Goal: Use online tool/utility: Utilize a website feature to perform a specific function

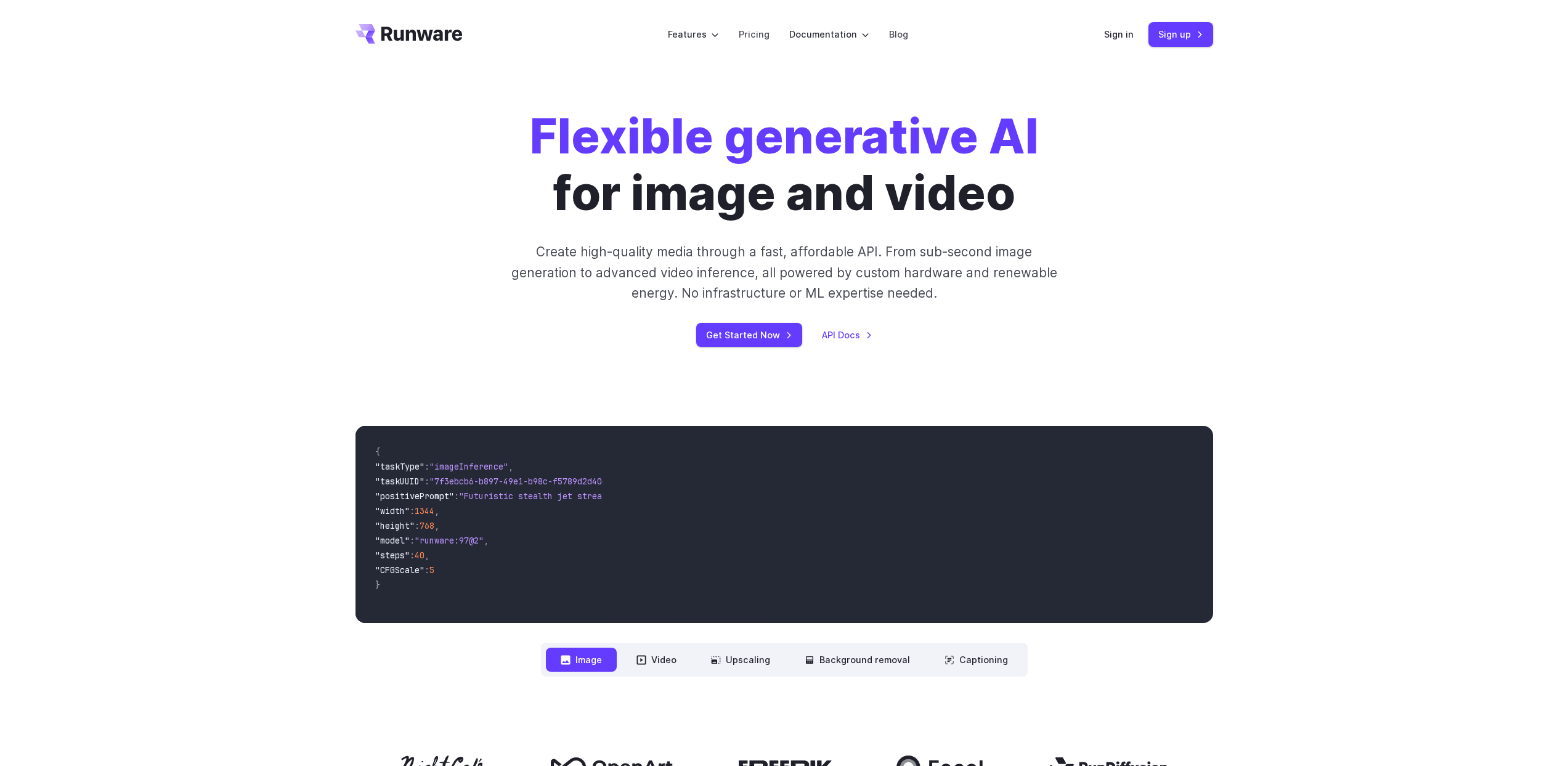
click at [861, 168] on h1 "Flexible generative AI for image and video" at bounding box center [784, 165] width 509 height 113
click at [860, 169] on h1 "Flexible generative AI for image and video" at bounding box center [784, 165] width 509 height 113
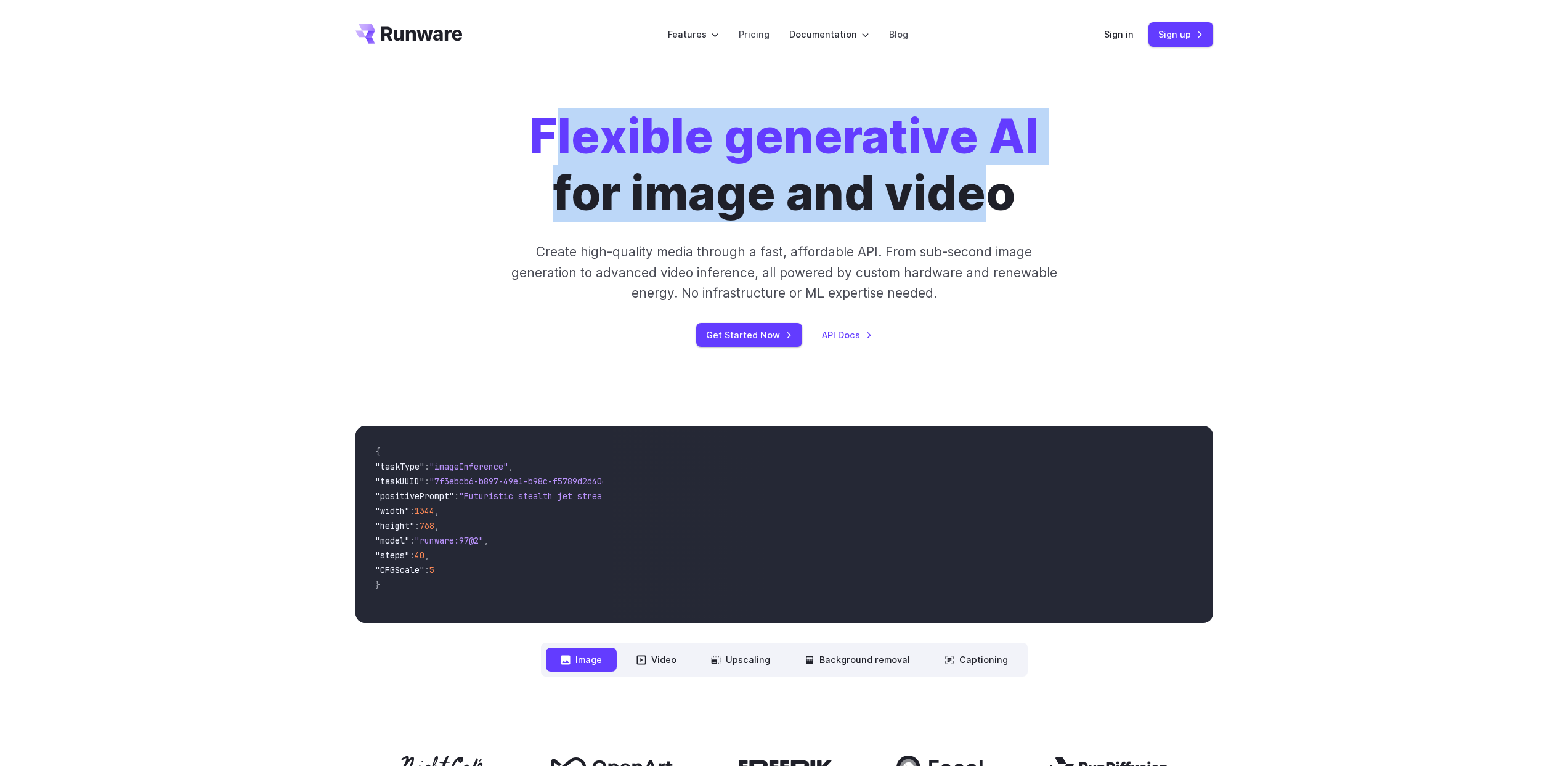
drag, startPoint x: 549, startPoint y: 128, endPoint x: 998, endPoint y: 199, distance: 454.6
click at [998, 199] on h1 "Flexible generative AI for image and video" at bounding box center [784, 165] width 509 height 113
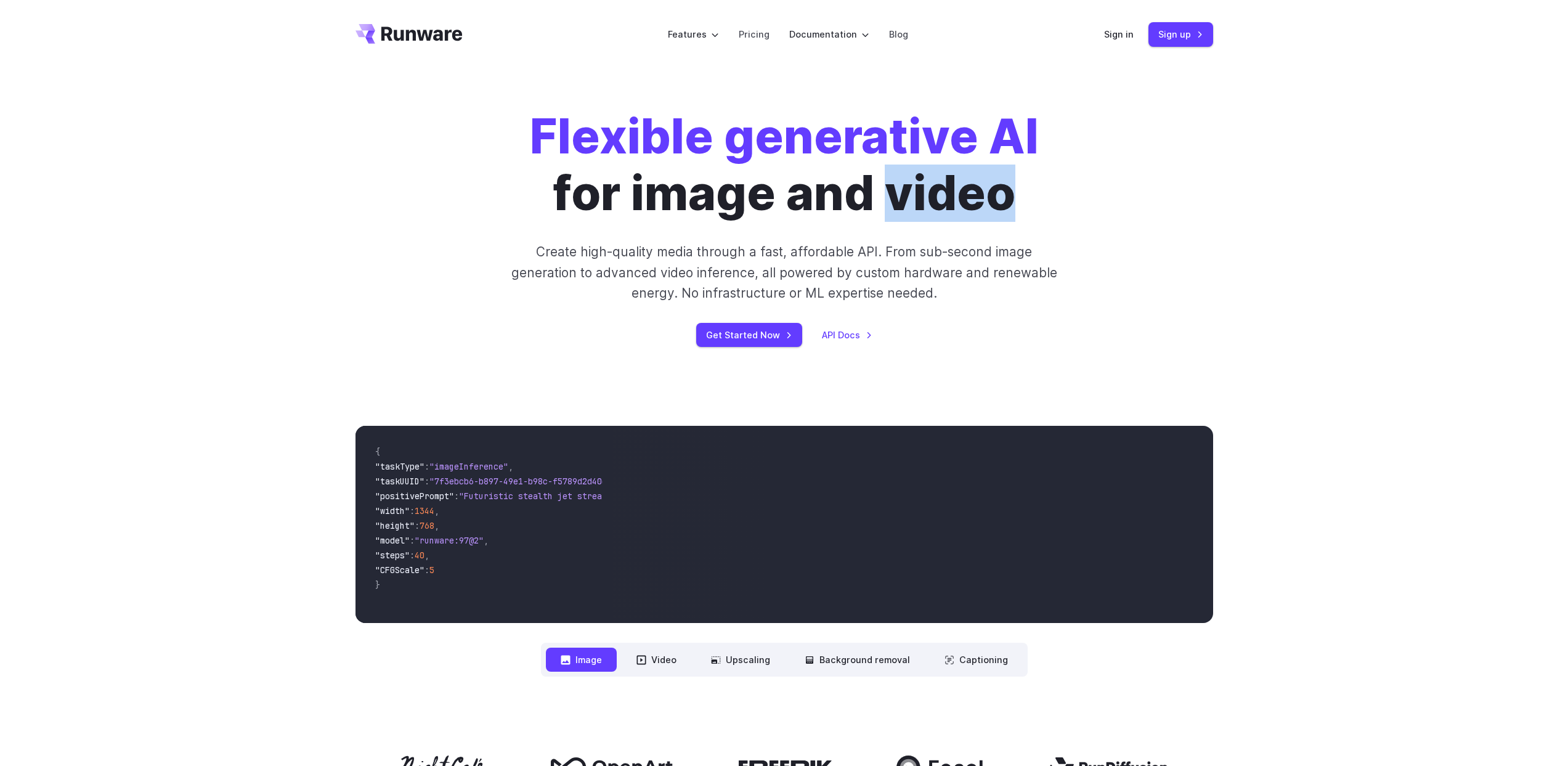
click at [998, 199] on h1 "Flexible generative AI for image and video" at bounding box center [784, 165] width 509 height 113
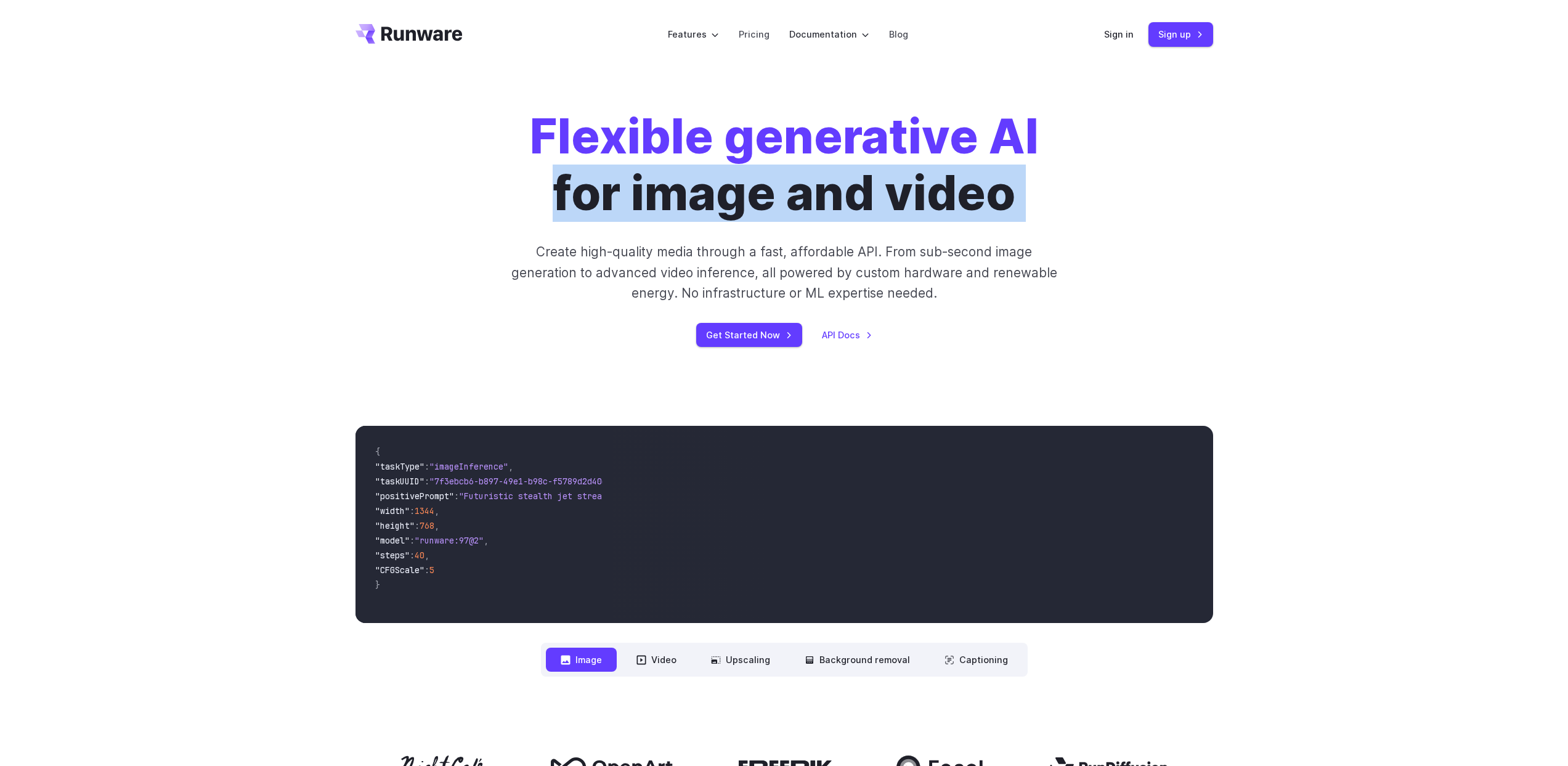
click at [998, 198] on h1 "Flexible generative AI for image and video" at bounding box center [784, 165] width 509 height 113
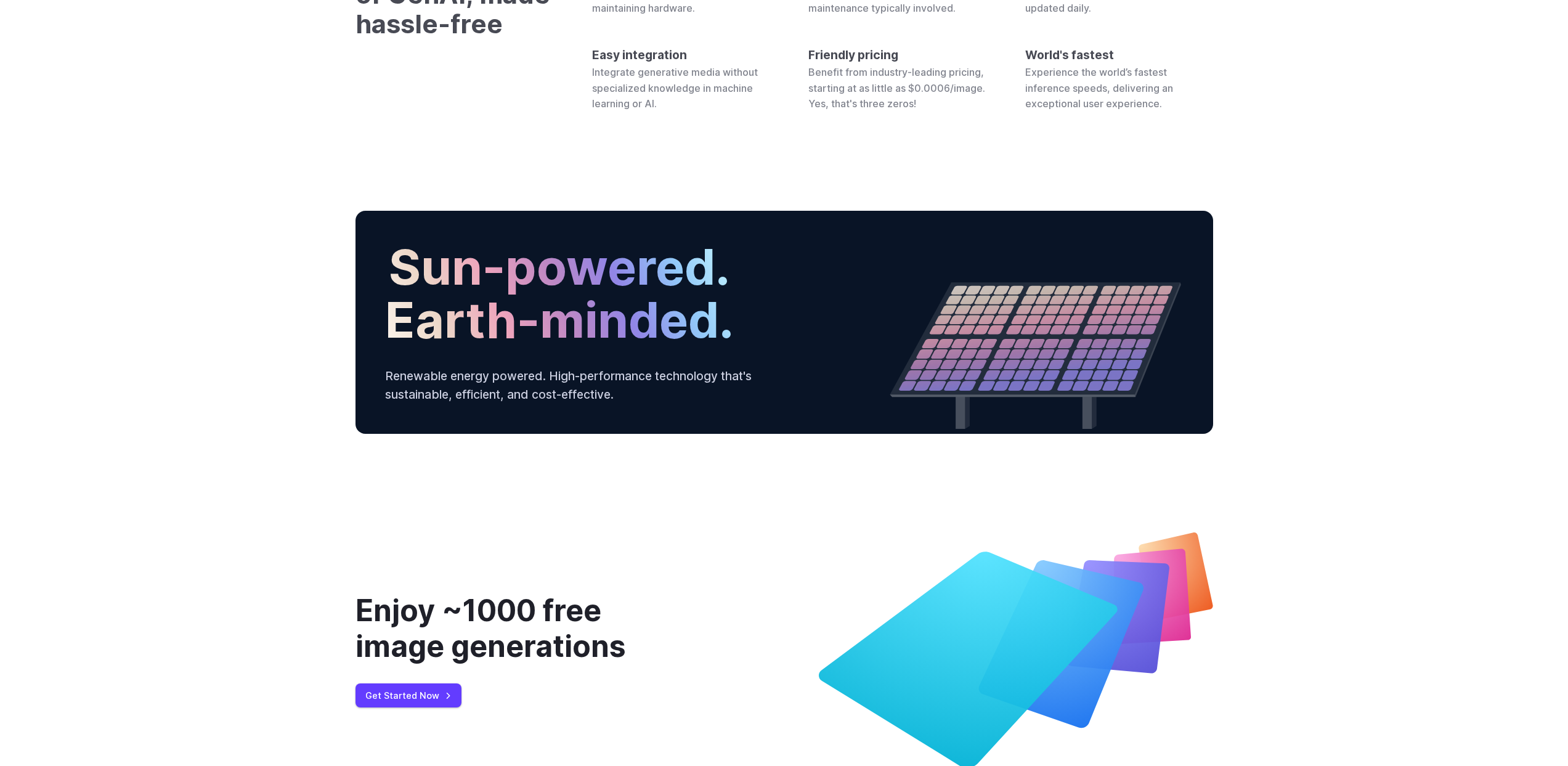
scroll to position [4491, 0]
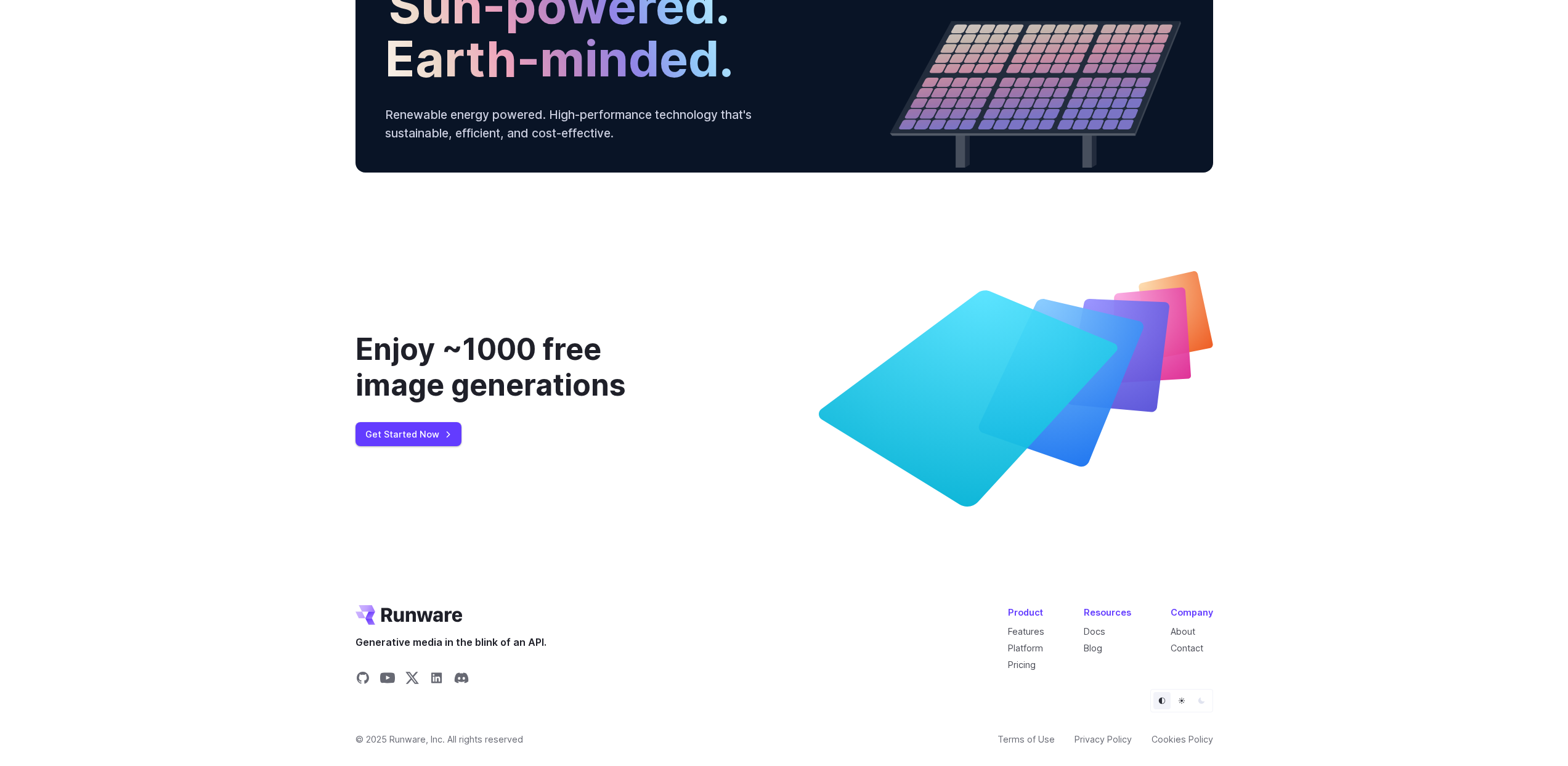
drag, startPoint x: 810, startPoint y: 352, endPoint x: 1057, endPoint y: 381, distance: 248.7
click at [1057, 381] on div "Enjoy ~1000 free image generations Get Started Now" at bounding box center [784, 388] width 857 height 236
drag, startPoint x: 1026, startPoint y: 378, endPoint x: 951, endPoint y: 426, distance: 89.0
click at [951, 426] on icon at bounding box center [968, 398] width 299 height 216
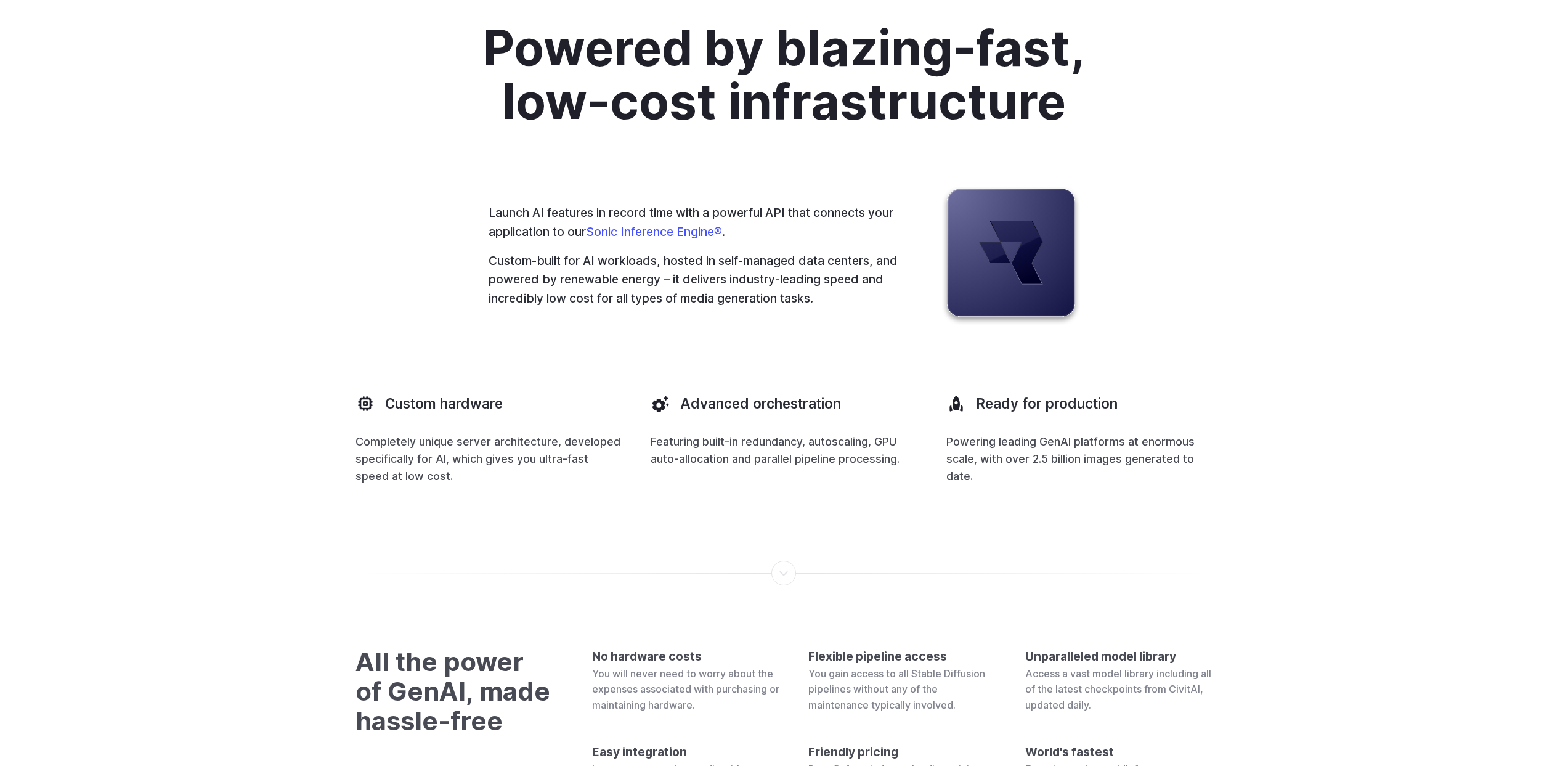
scroll to position [0, 0]
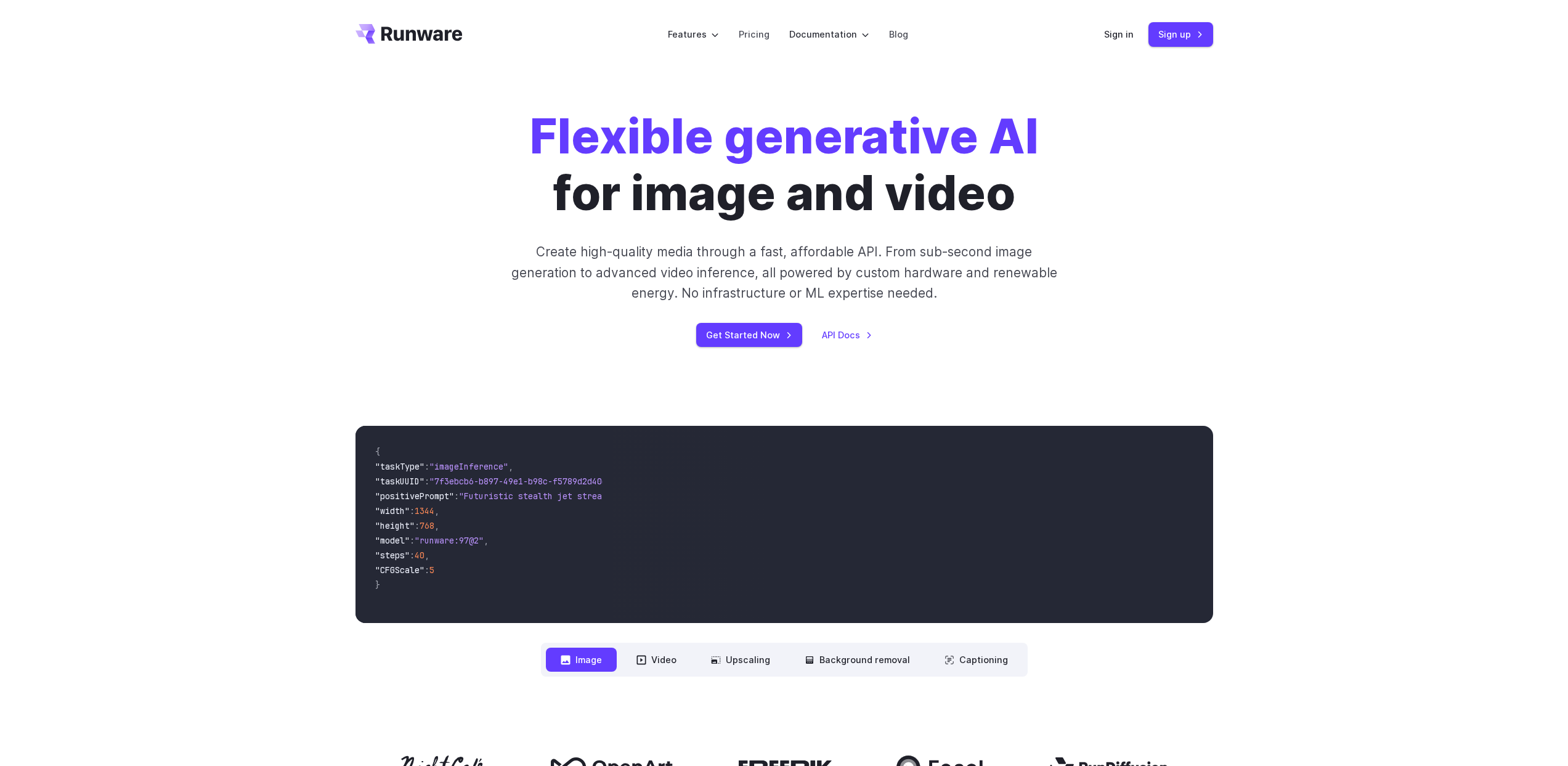
click at [1226, 206] on div "Flexible generative AI for image and video Create high-quality media through a …" at bounding box center [784, 227] width 888 height 239
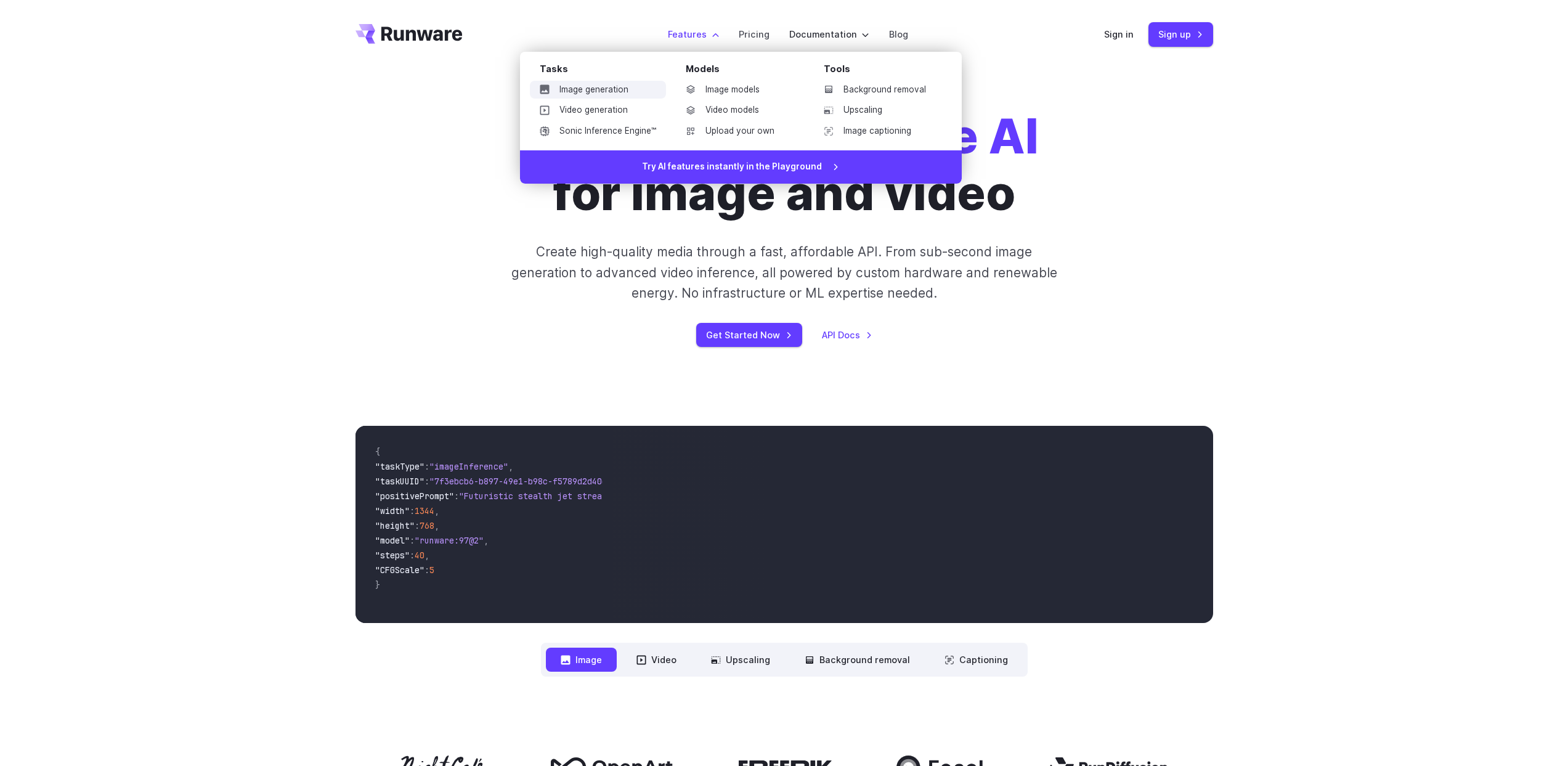
click at [623, 84] on link "Image generation" at bounding box center [598, 90] width 136 height 19
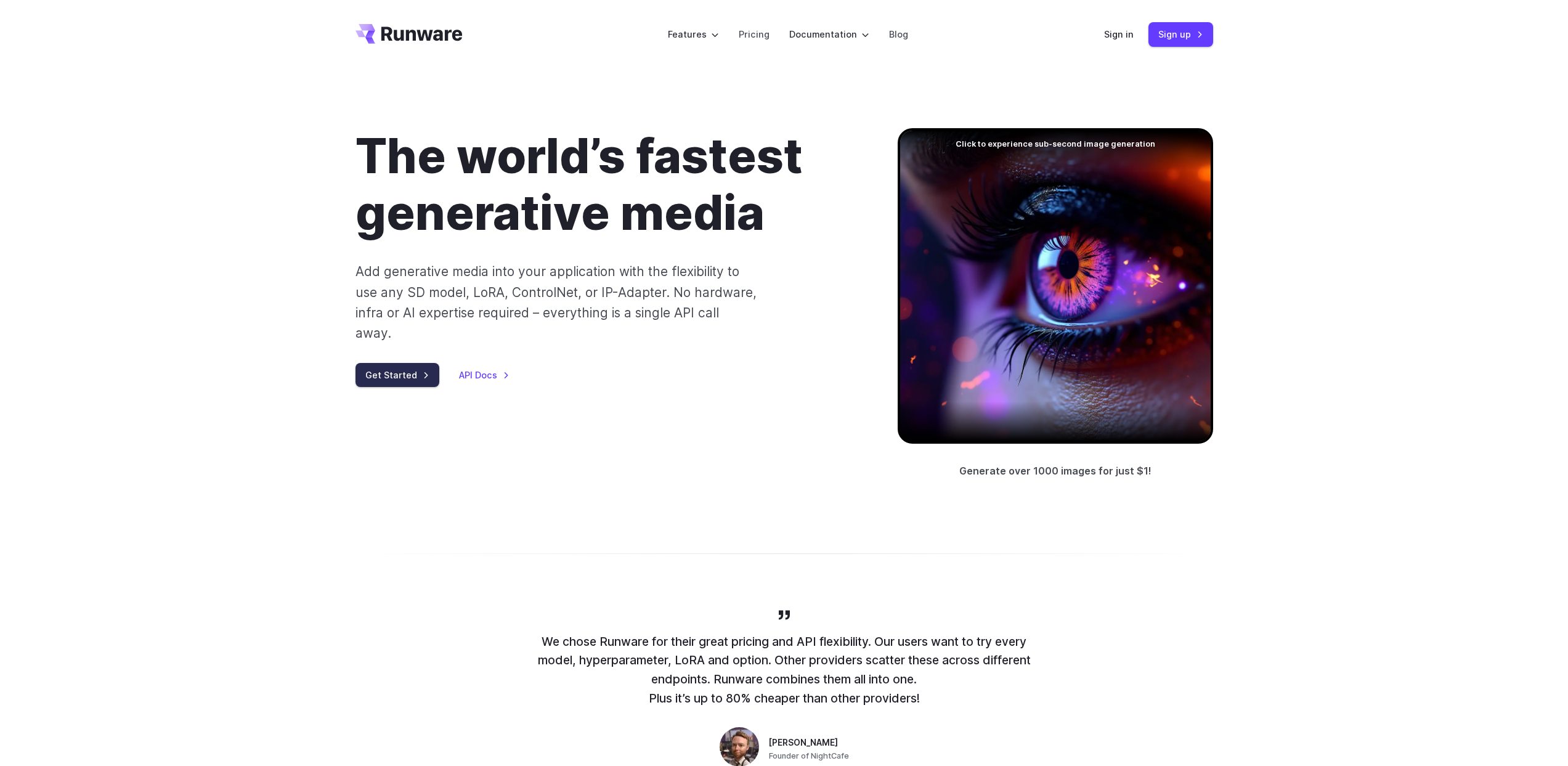
click at [409, 363] on link "Get Started" at bounding box center [397, 375] width 84 height 24
click at [1126, 38] on link "Sign in" at bounding box center [1118, 34] width 29 height 14
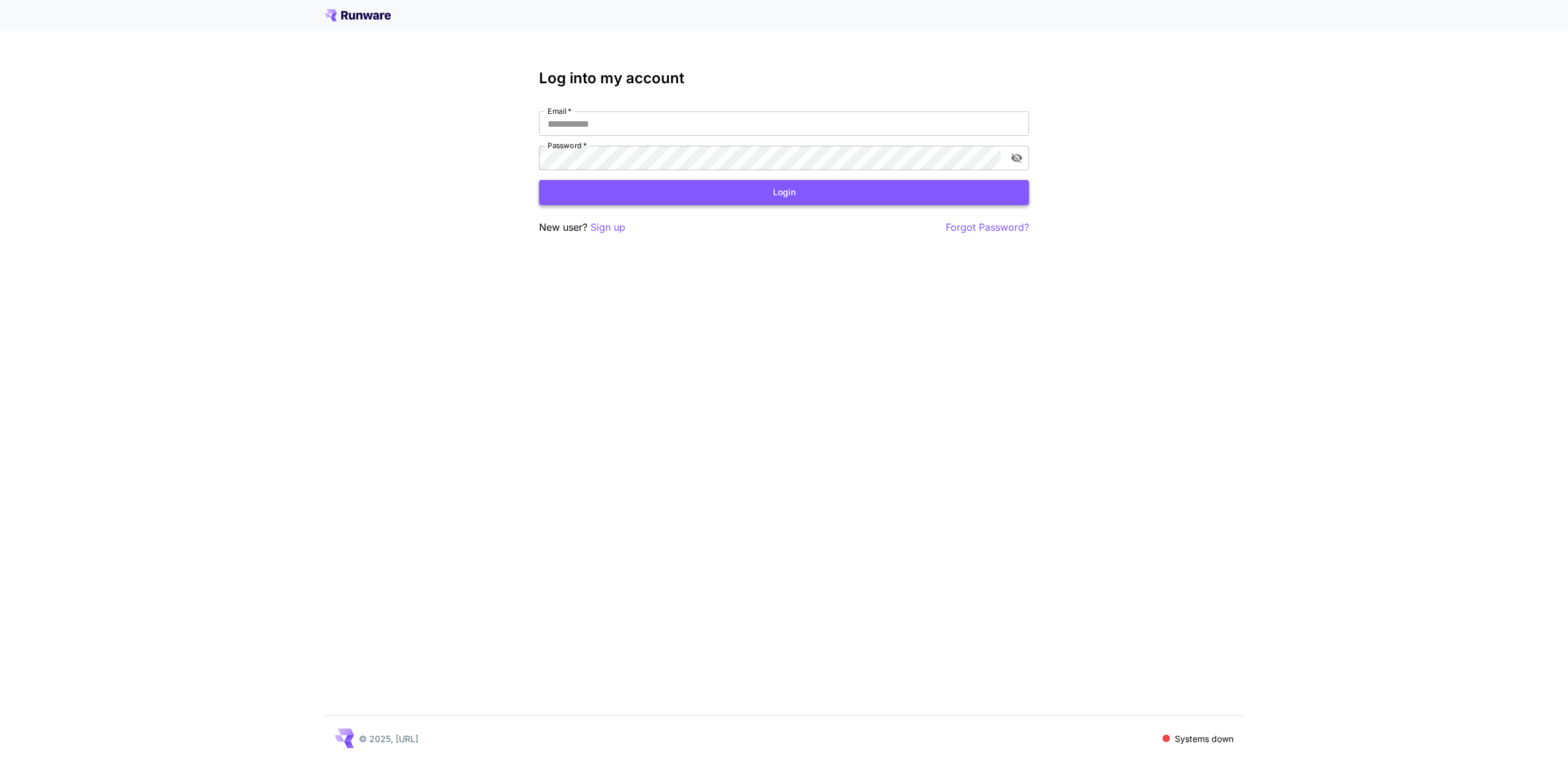
type input "**********"
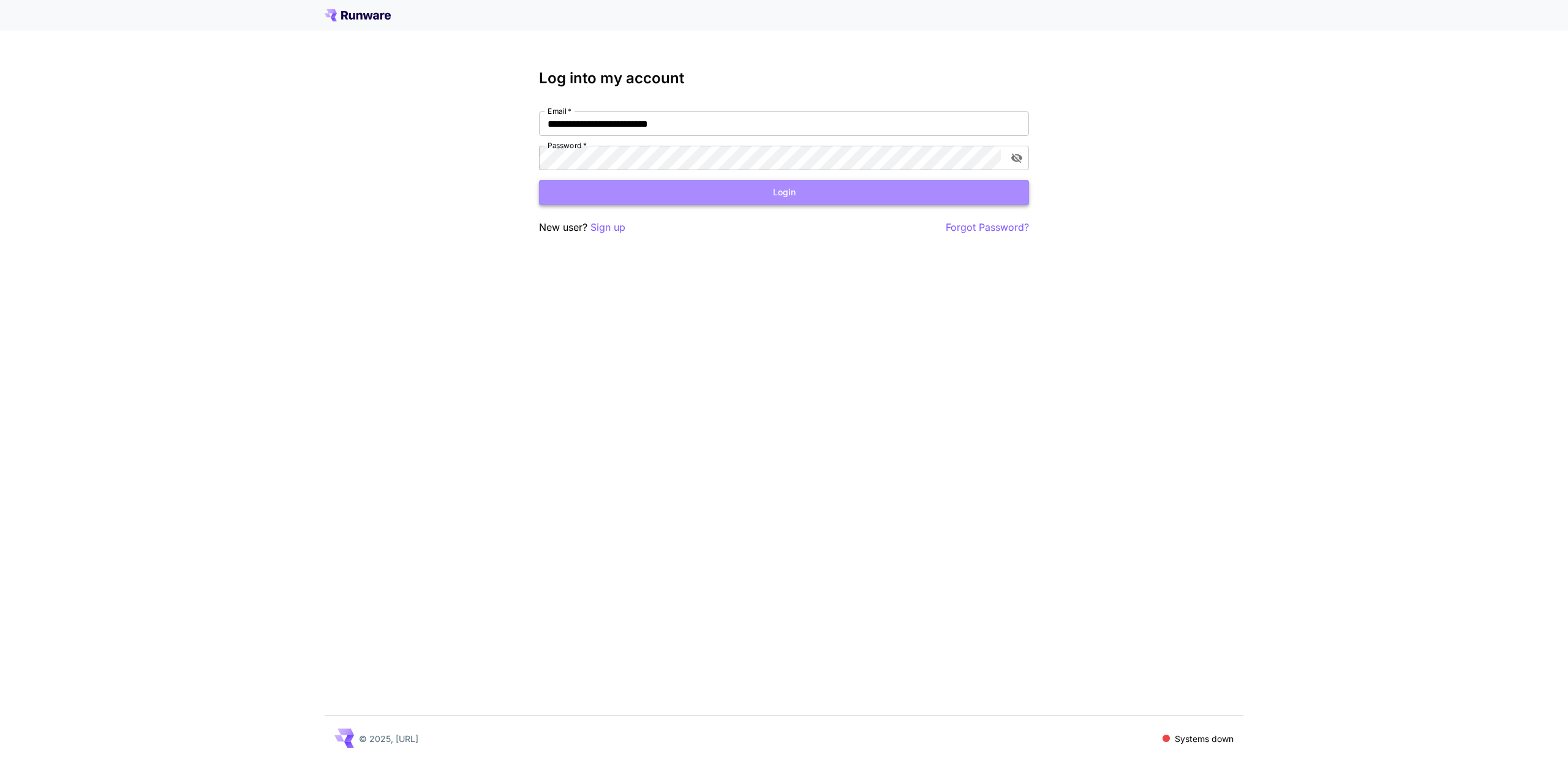
click at [648, 182] on button "Login" at bounding box center [784, 192] width 490 height 25
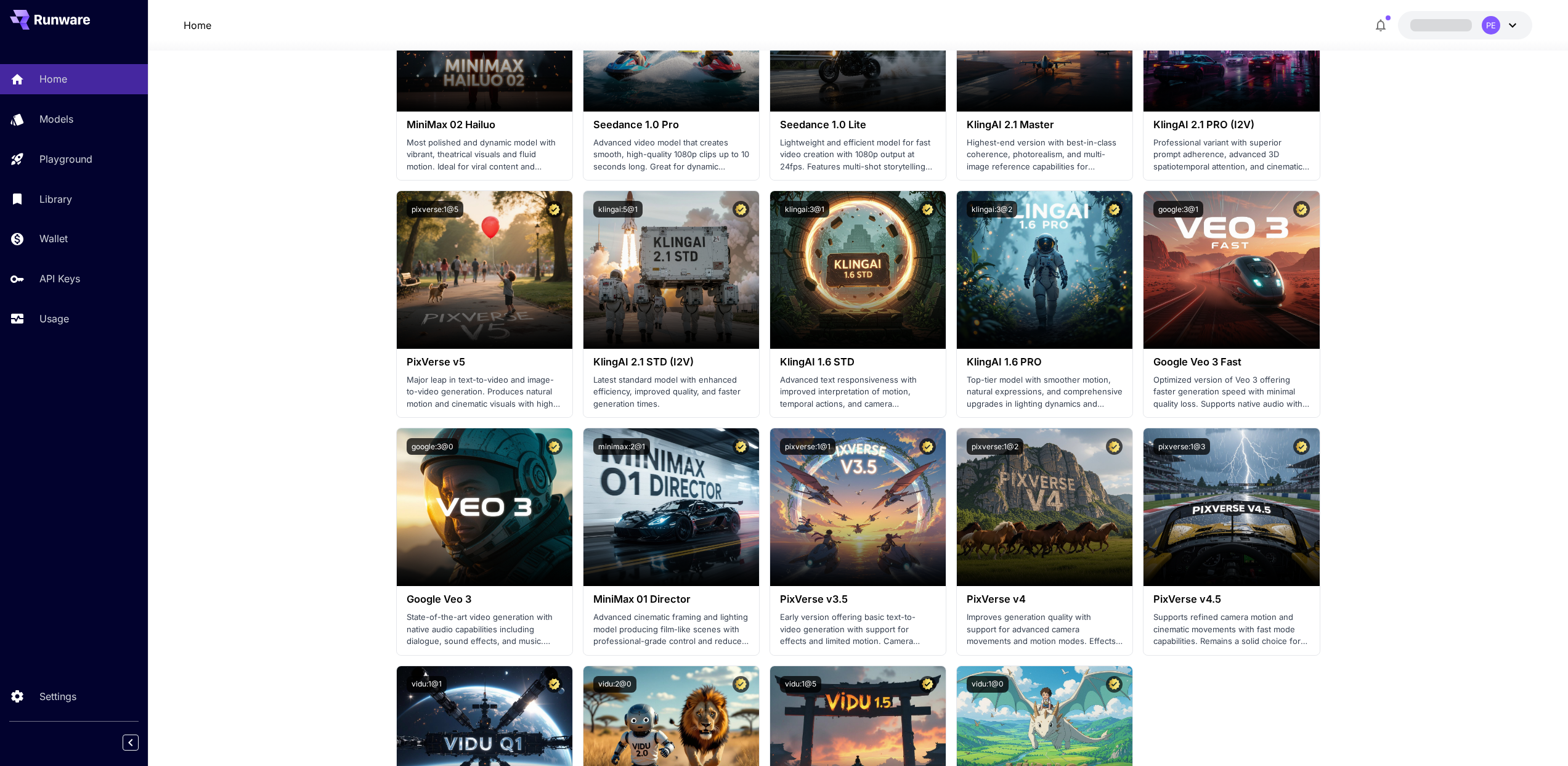
scroll to position [487, 0]
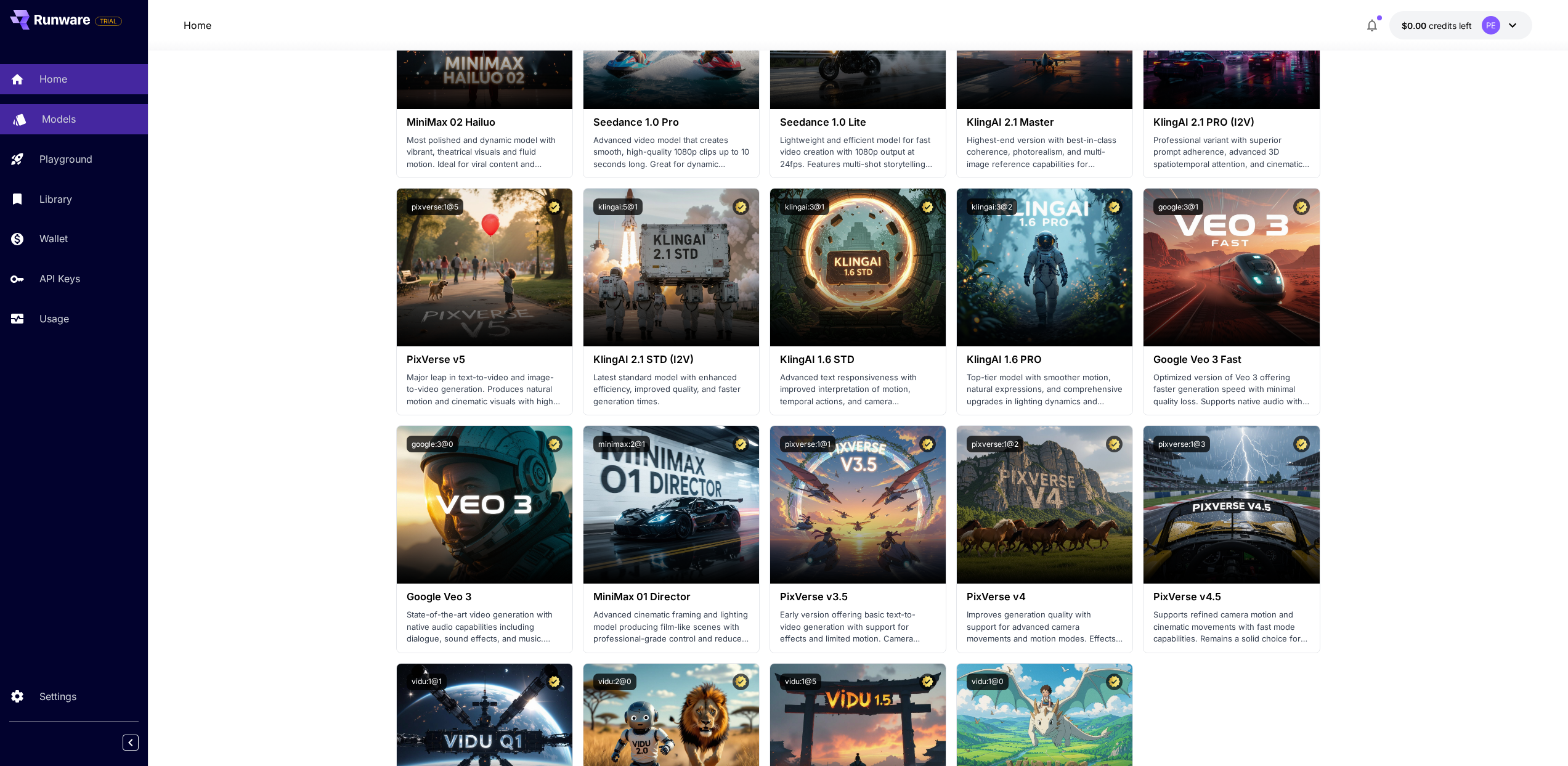
click at [89, 121] on div "Models" at bounding box center [90, 119] width 96 height 15
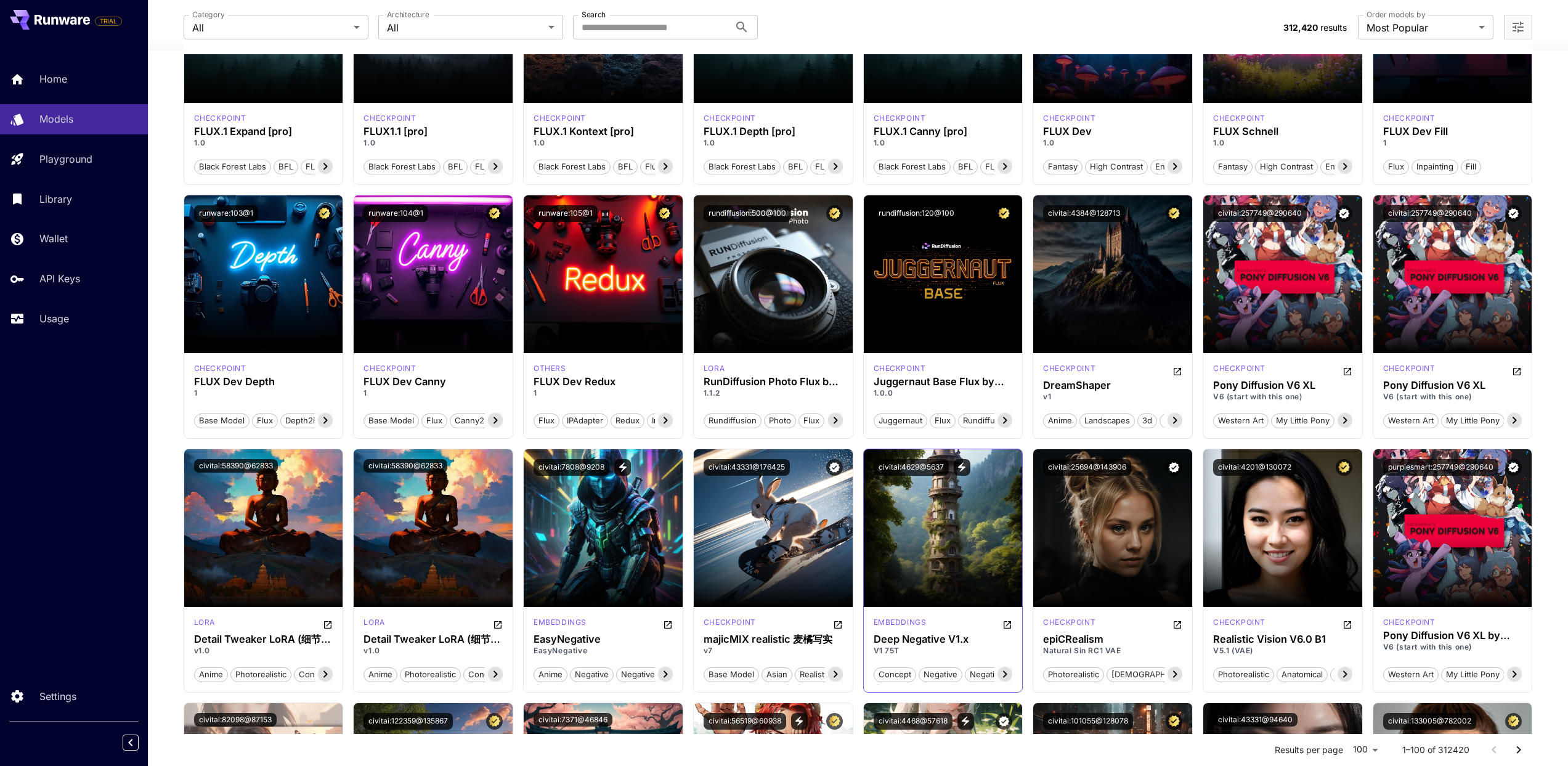
scroll to position [410, 0]
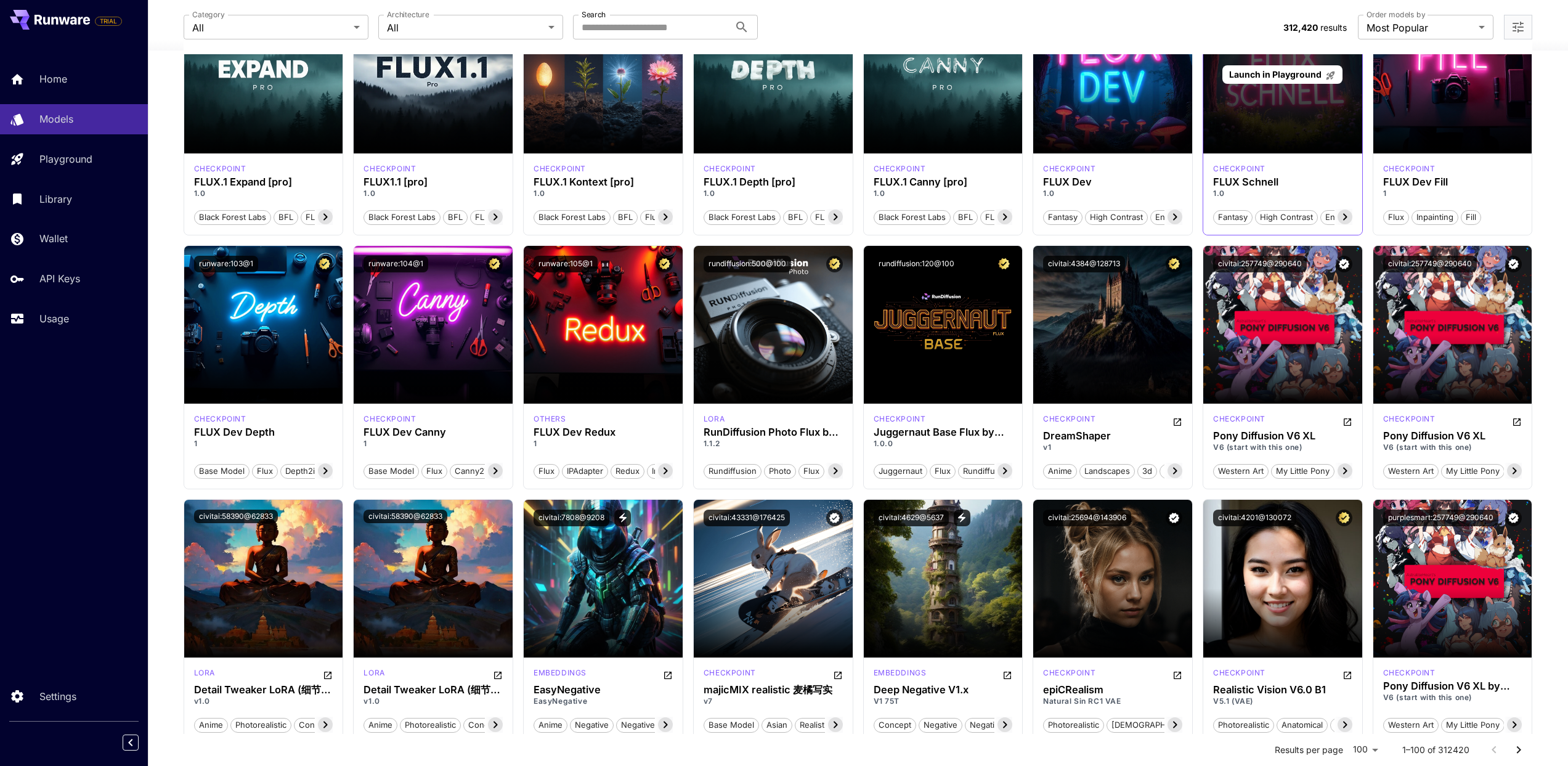
click at [1317, 97] on div "Launch in Playground" at bounding box center [1283, 75] width 159 height 158
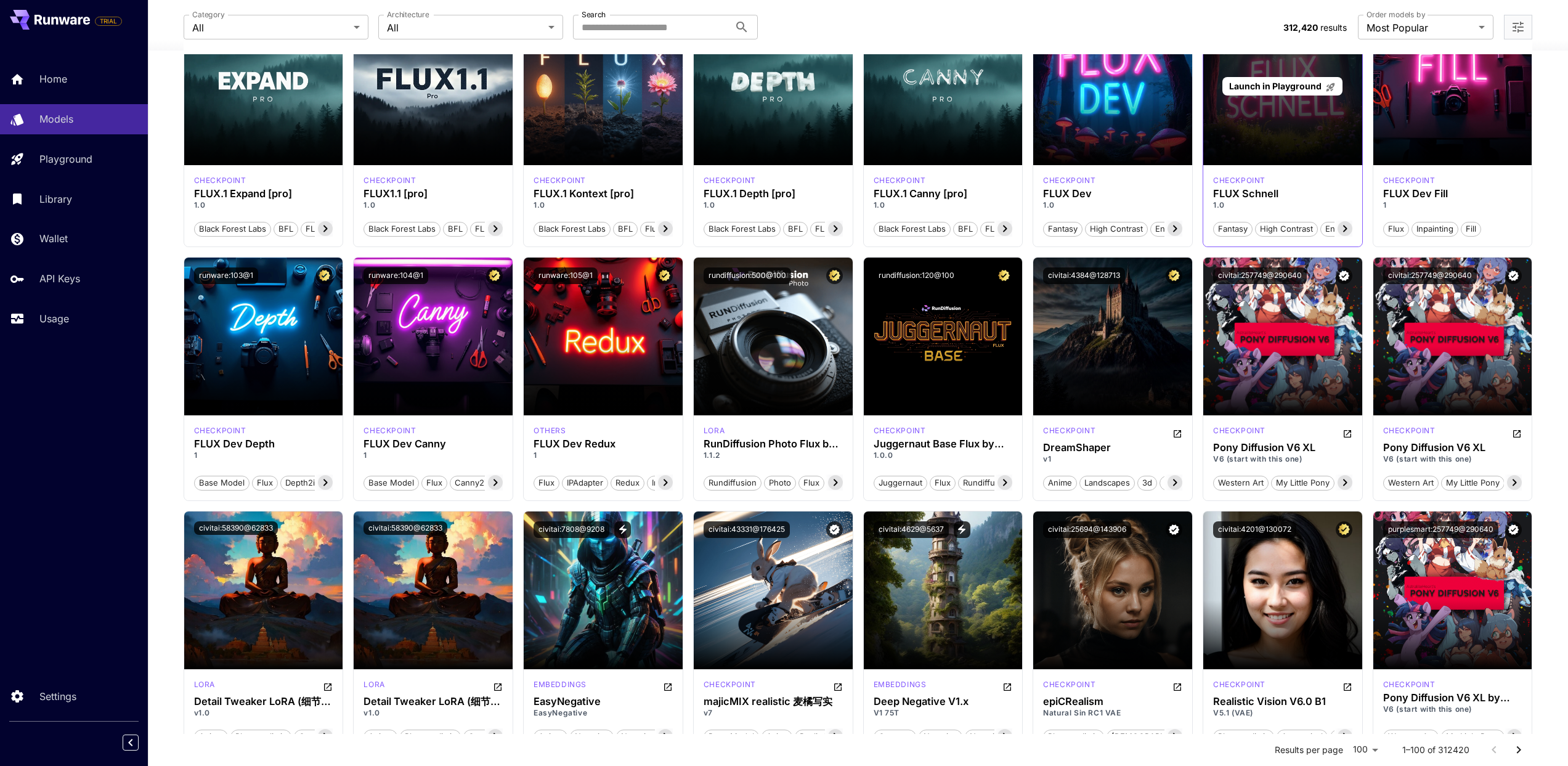
scroll to position [180, 0]
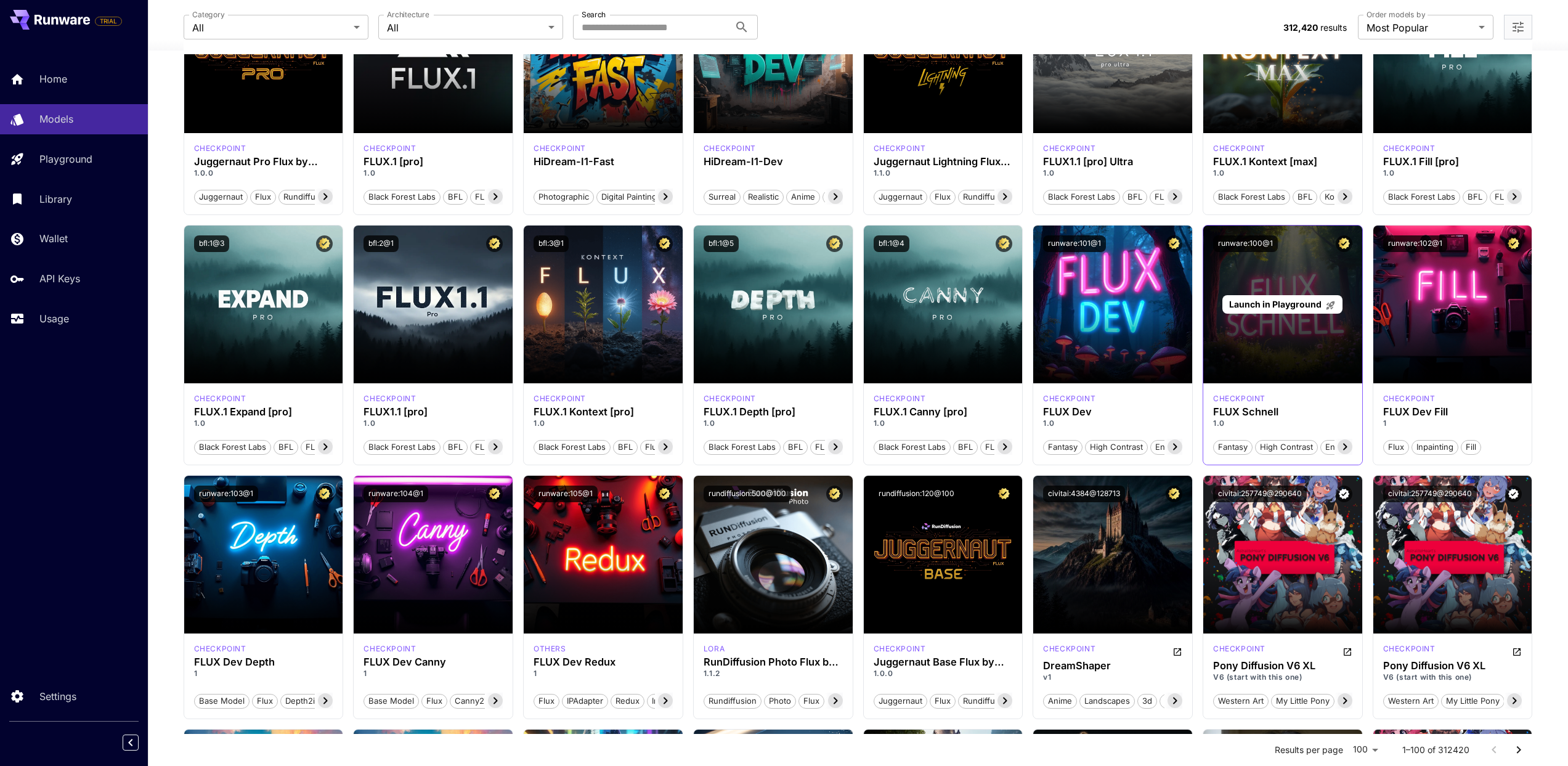
click at [1259, 308] on span "Launch in Playground" at bounding box center [1275, 304] width 92 height 11
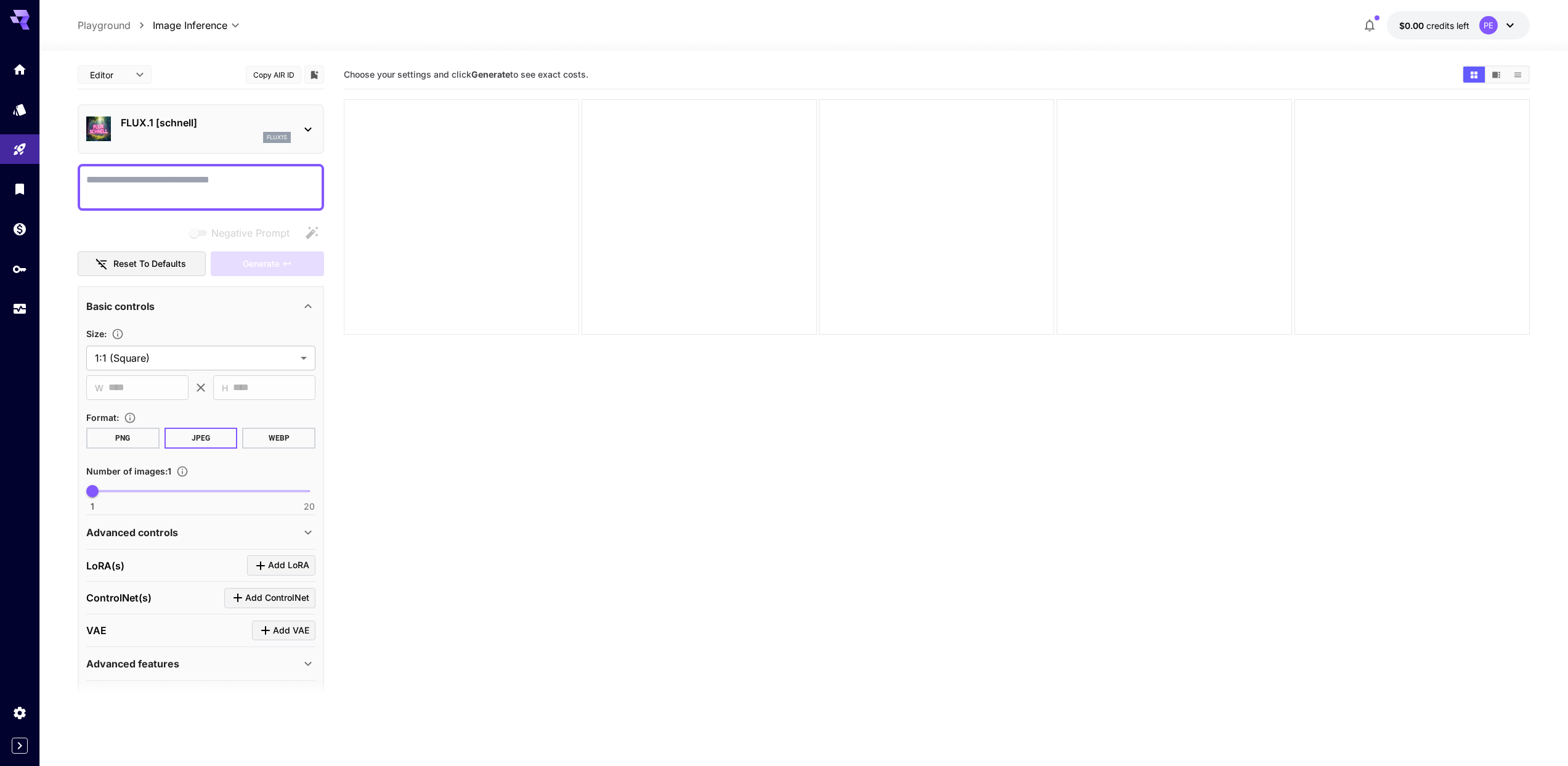
click at [443, 239] on div at bounding box center [461, 216] width 236 height 236
click at [277, 129] on p "FLUX.1 [schnell]" at bounding box center [206, 123] width 170 height 15
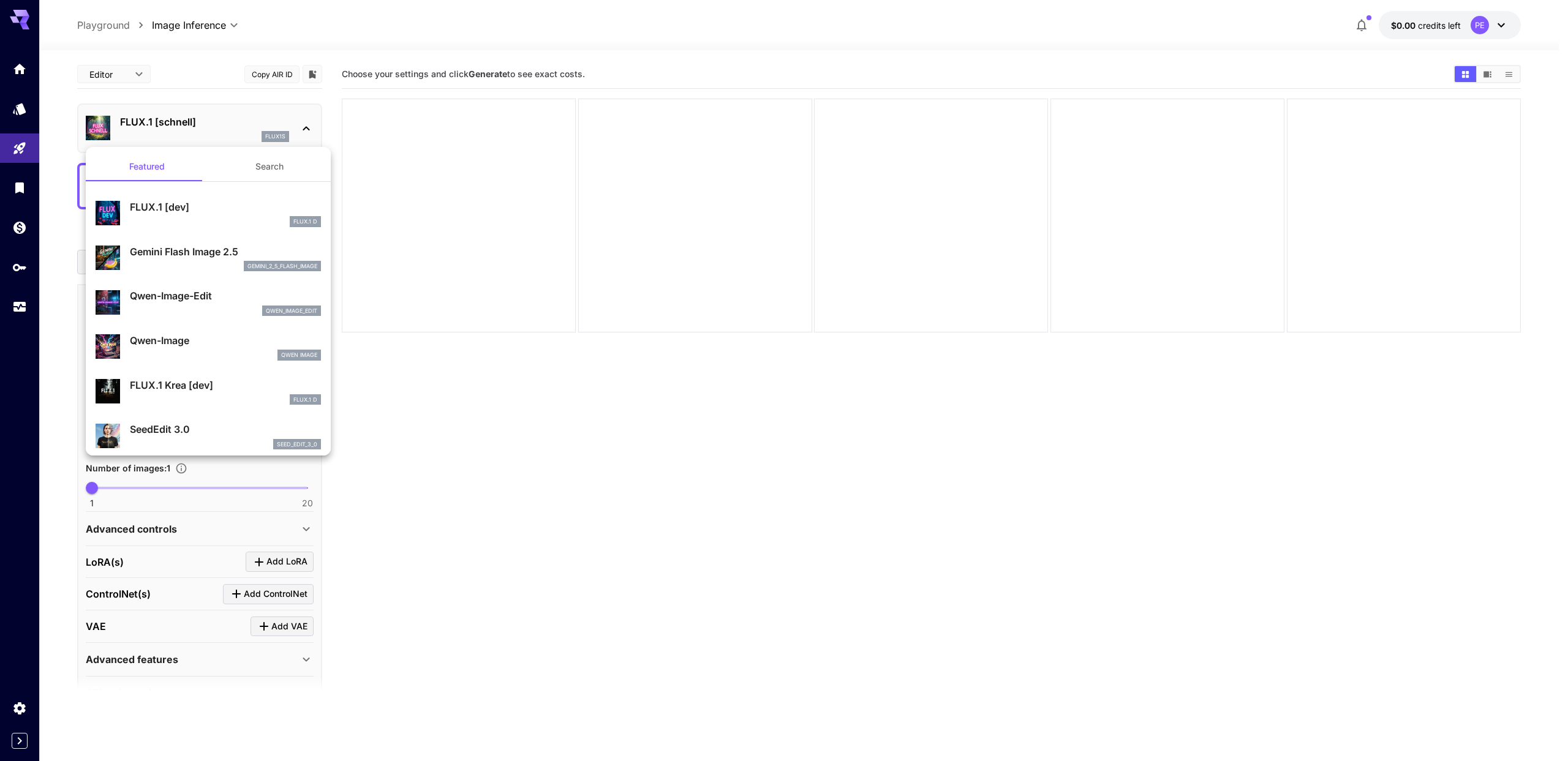
click at [276, 128] on div at bounding box center [784, 380] width 1568 height 761
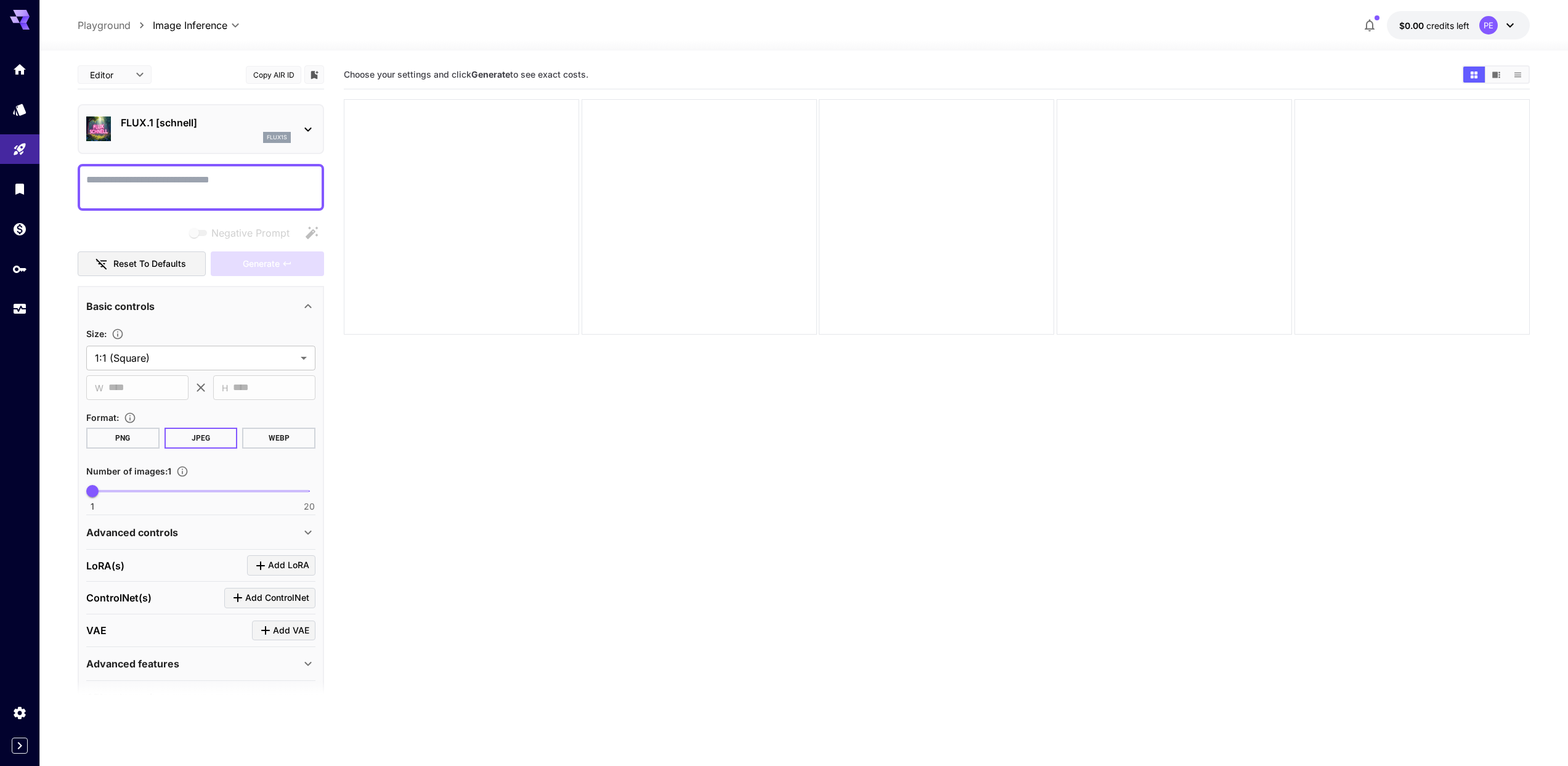
click at [216, 191] on textarea "Negative Prompt" at bounding box center [201, 187] width 229 height 29
click at [289, 135] on div "flux1s" at bounding box center [276, 137] width 28 height 11
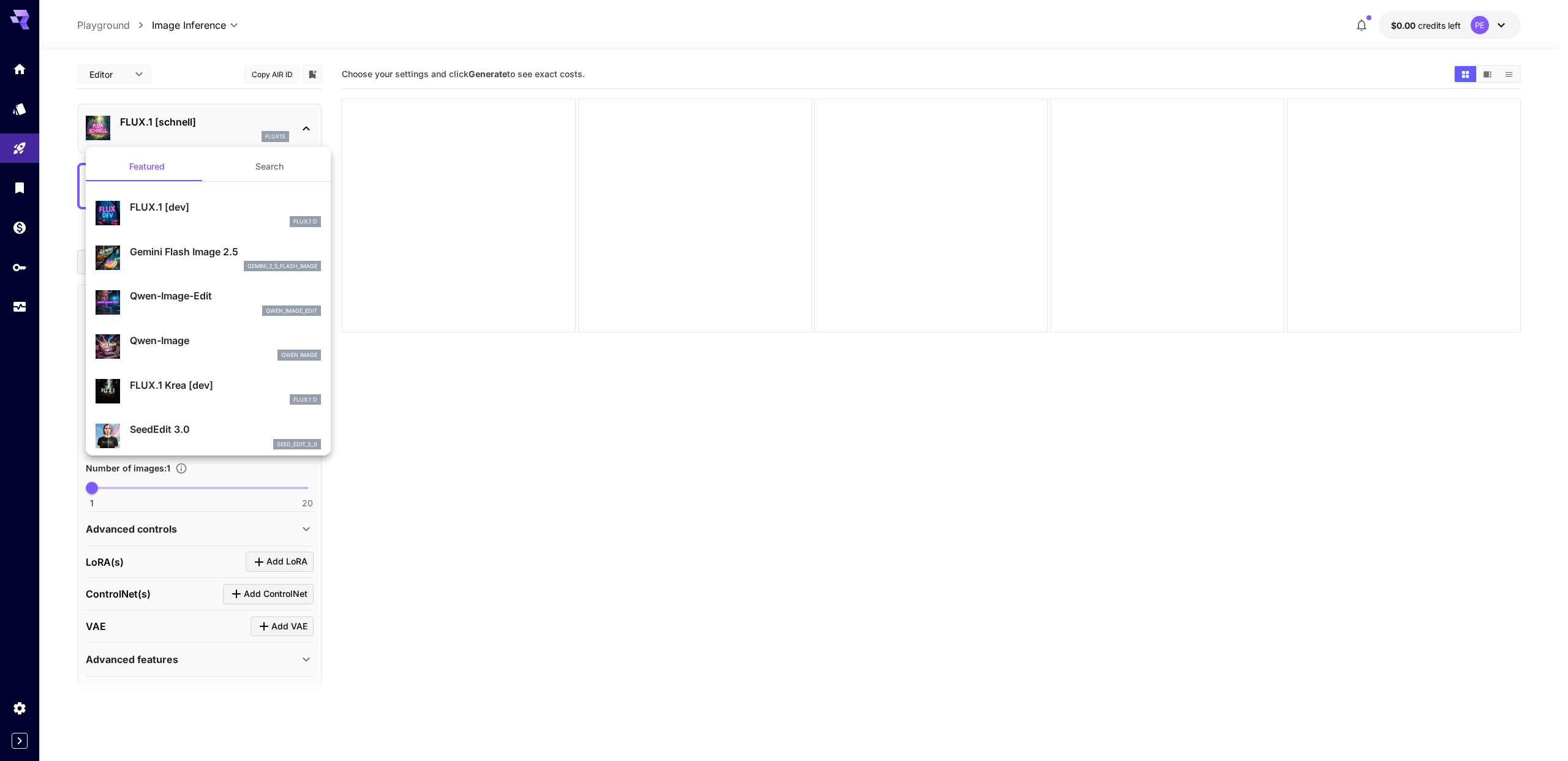
click at [290, 132] on div at bounding box center [784, 380] width 1568 height 761
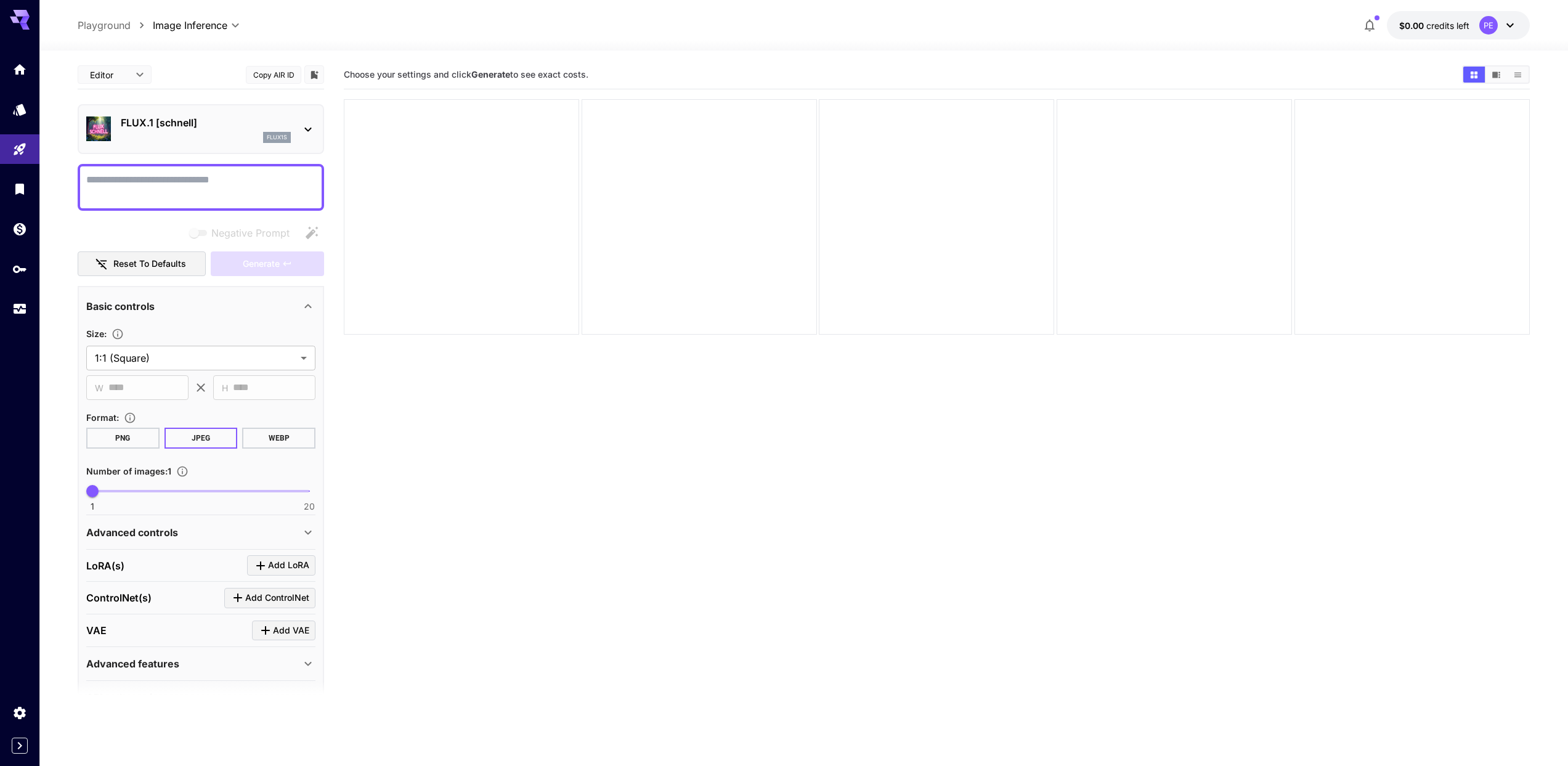
click at [271, 130] on div "FLUX.1 [schnell] flux1s" at bounding box center [206, 129] width 170 height 28
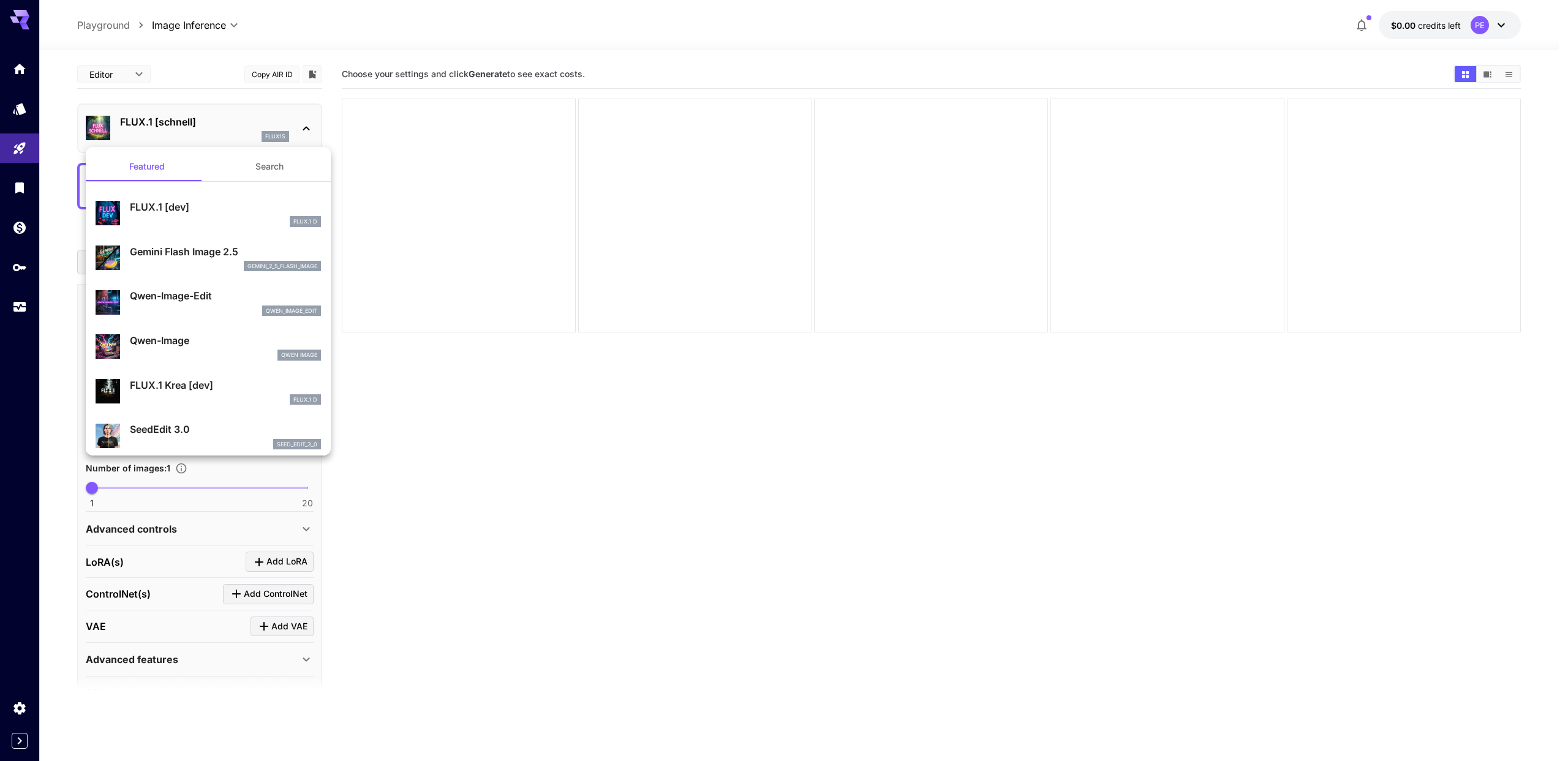
click at [221, 298] on p "Qwen-Image-Edit" at bounding box center [225, 295] width 191 height 15
type input "*"
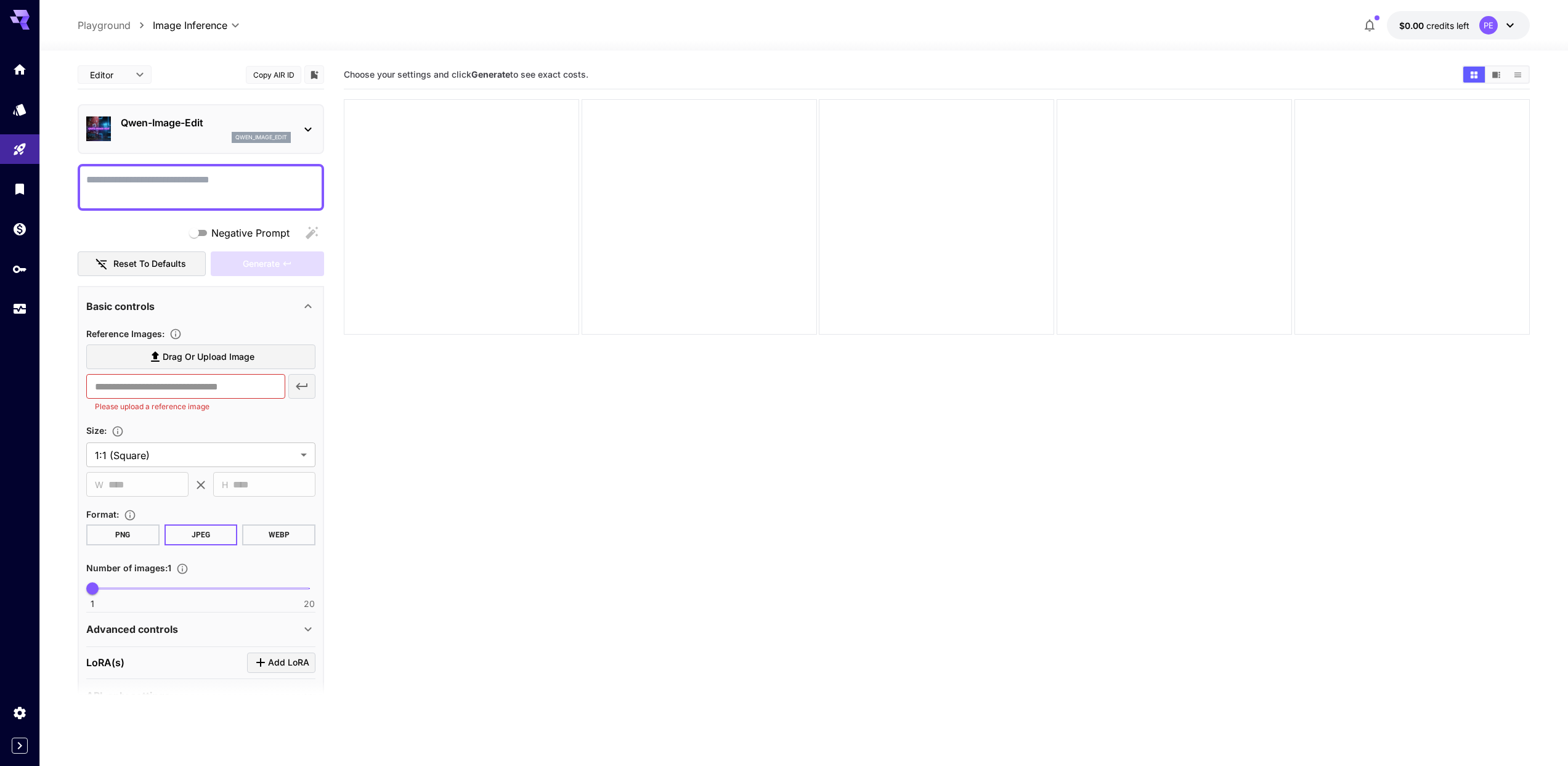
click at [196, 179] on textarea "Negative Prompt" at bounding box center [201, 187] width 229 height 29
click at [236, 229] on span "Negative Prompt" at bounding box center [250, 233] width 78 height 15
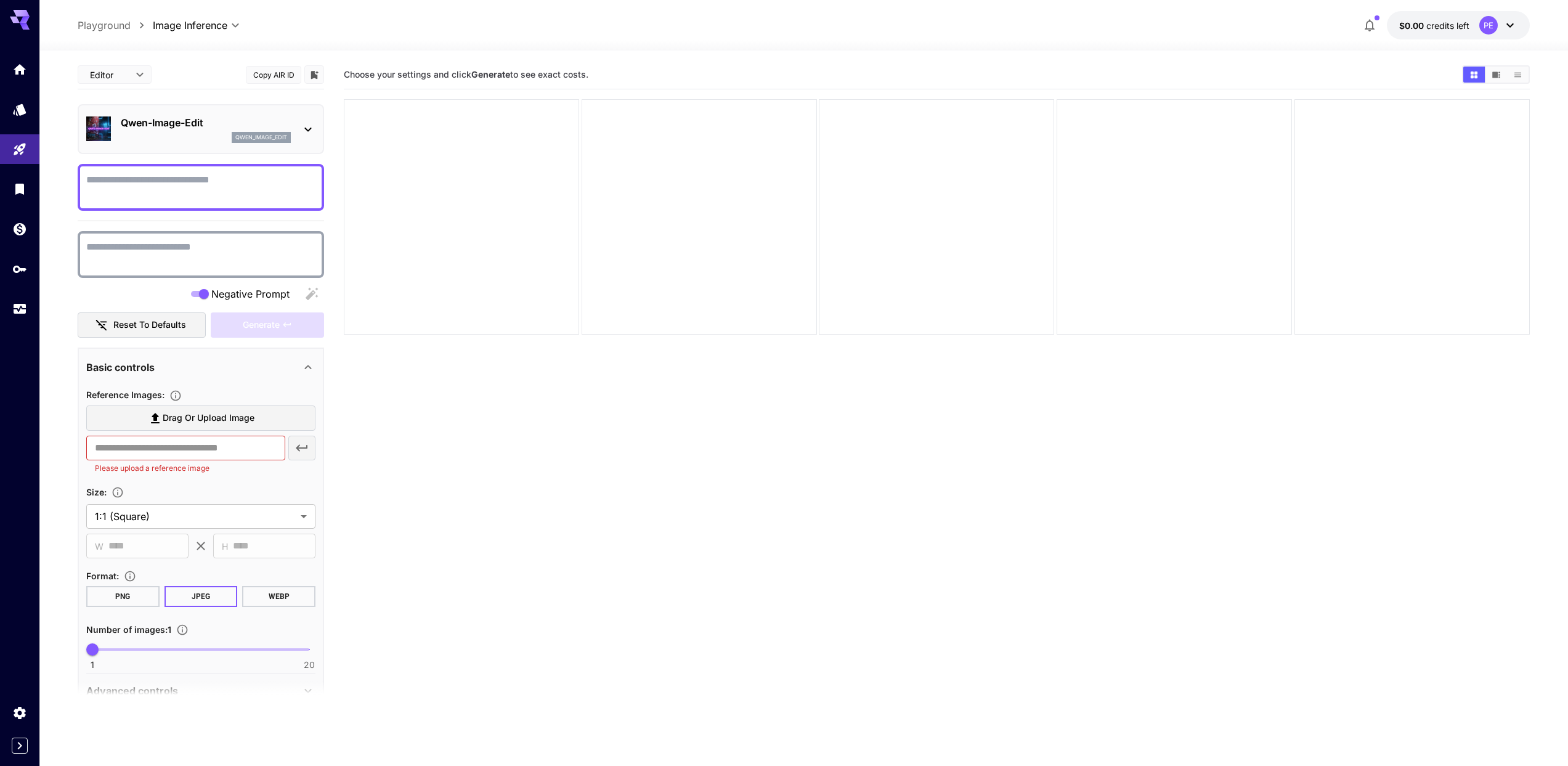
click at [249, 297] on span "Negative Prompt" at bounding box center [250, 294] width 78 height 15
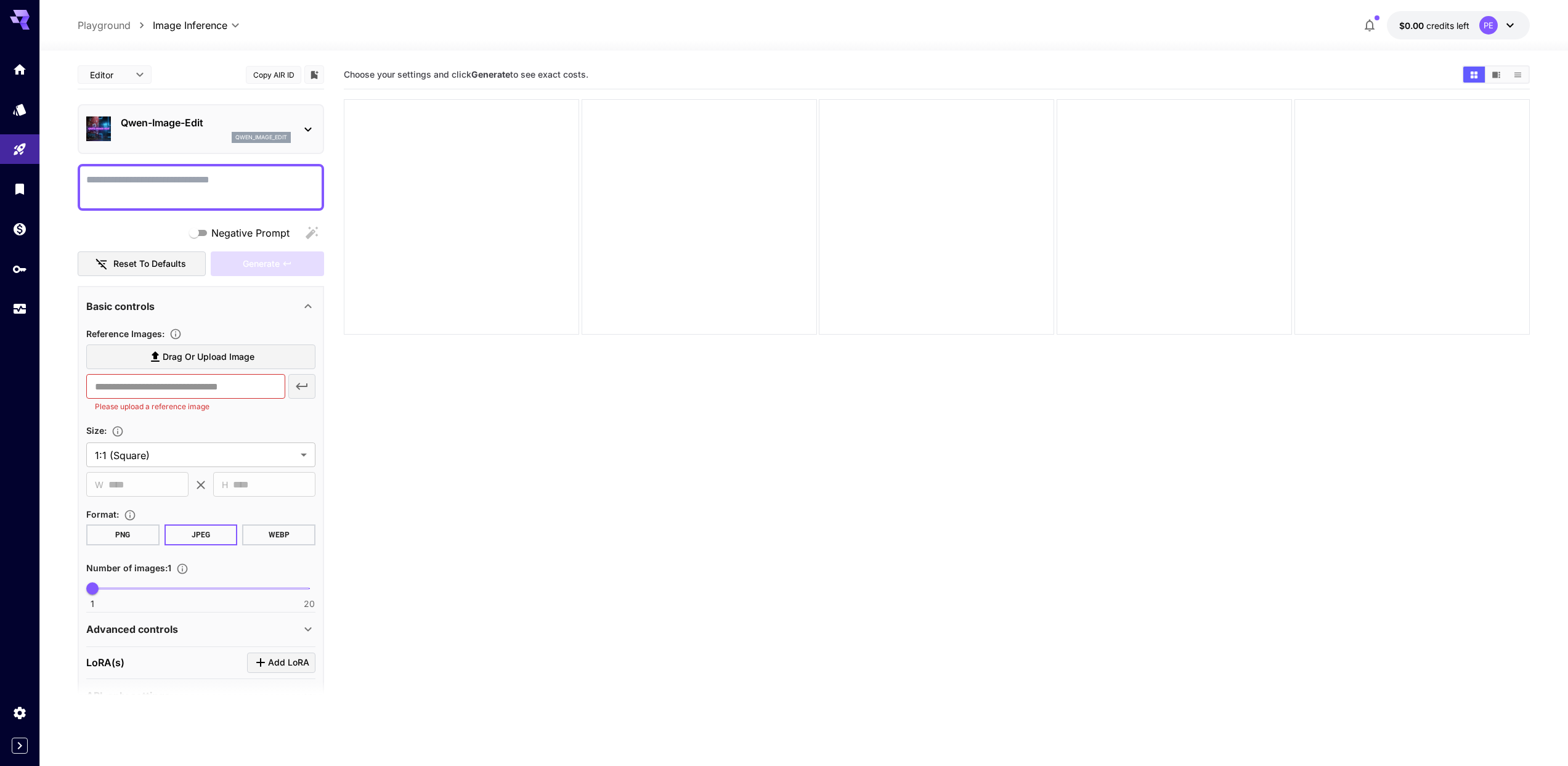
click at [259, 233] on span "Negative Prompt" at bounding box center [250, 233] width 78 height 15
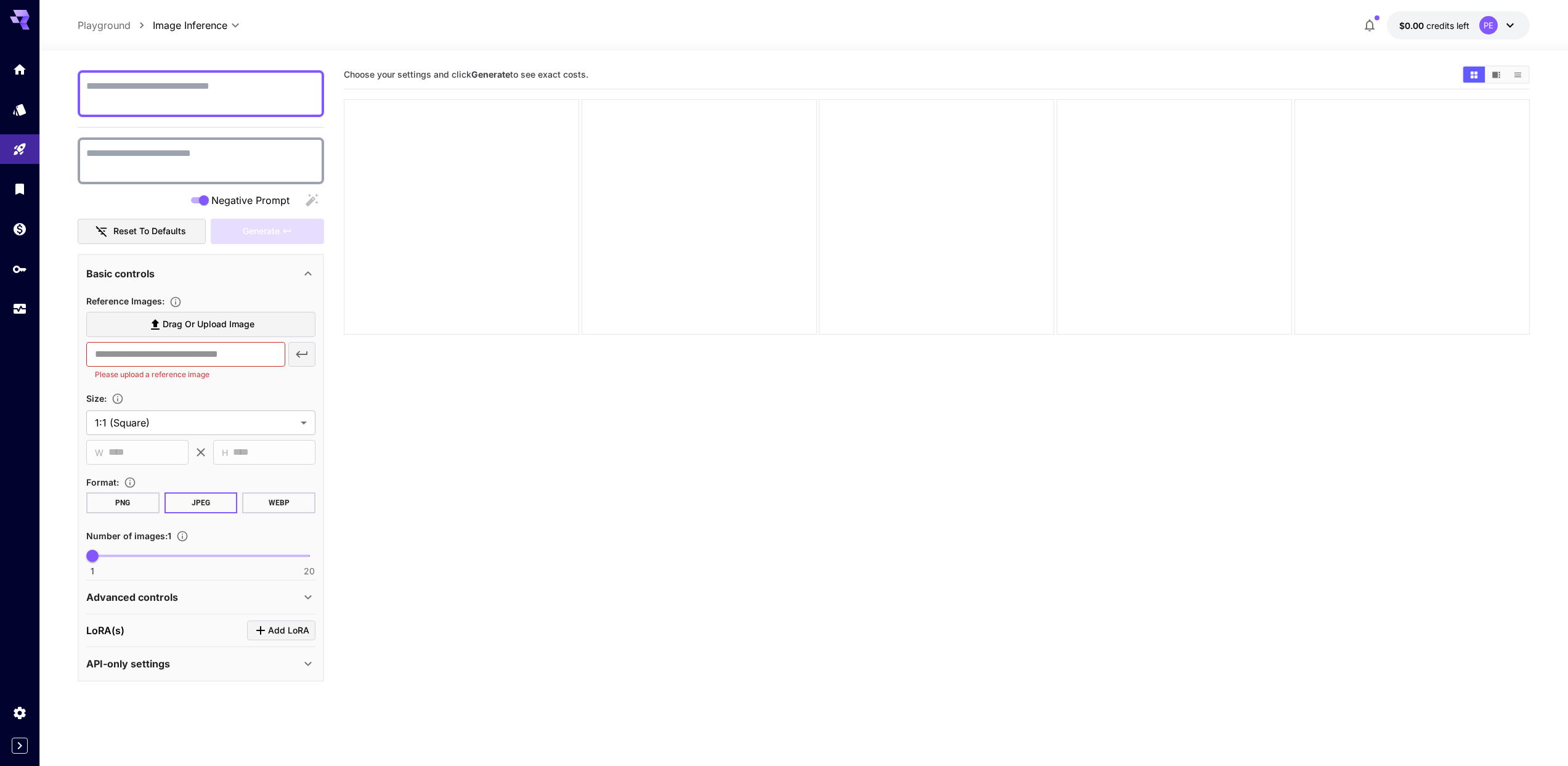
scroll to position [95, 0]
click at [302, 277] on icon at bounding box center [308, 273] width 15 height 15
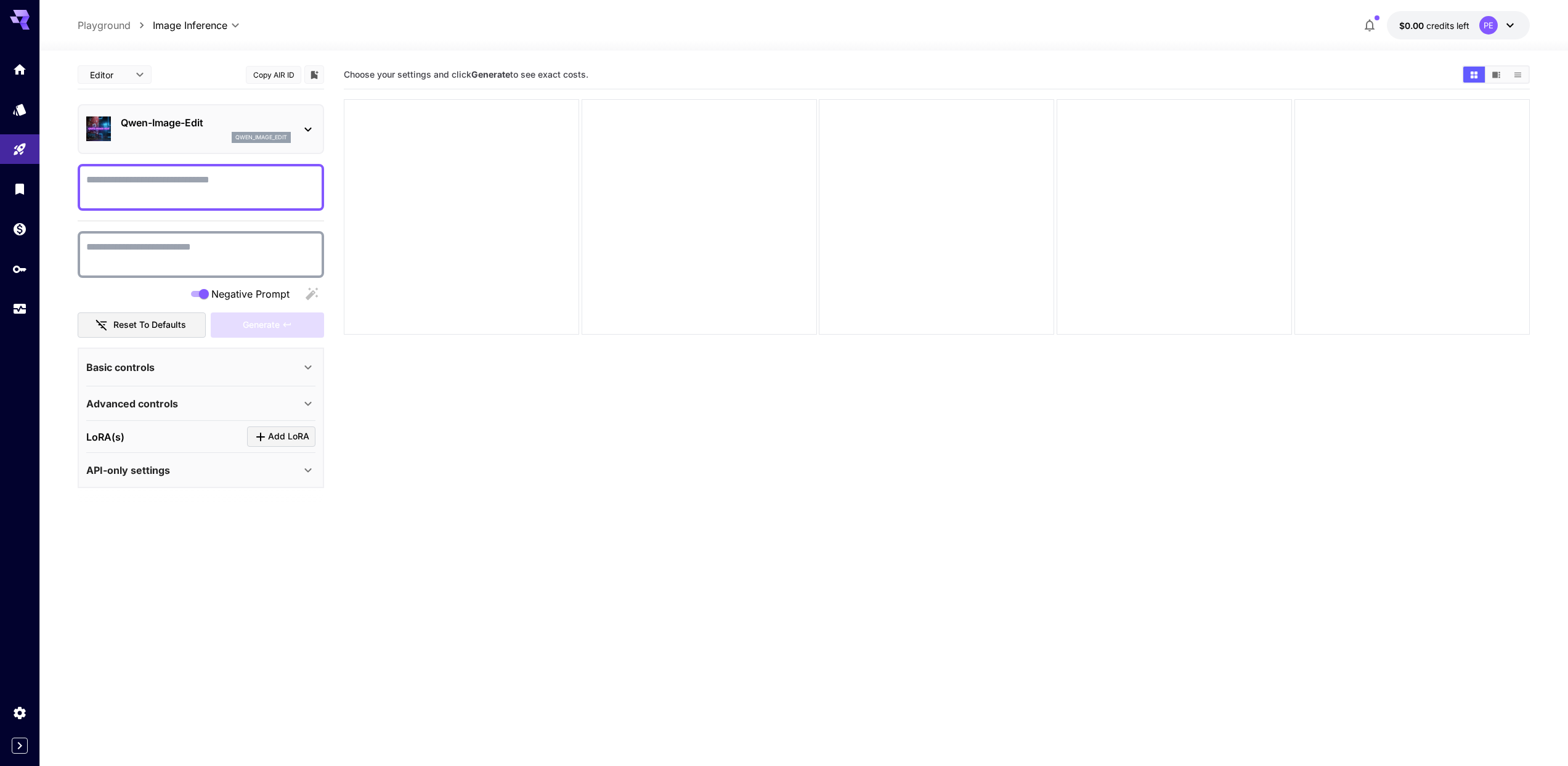
scroll to position [0, 0]
click at [306, 365] on icon at bounding box center [308, 367] width 15 height 15
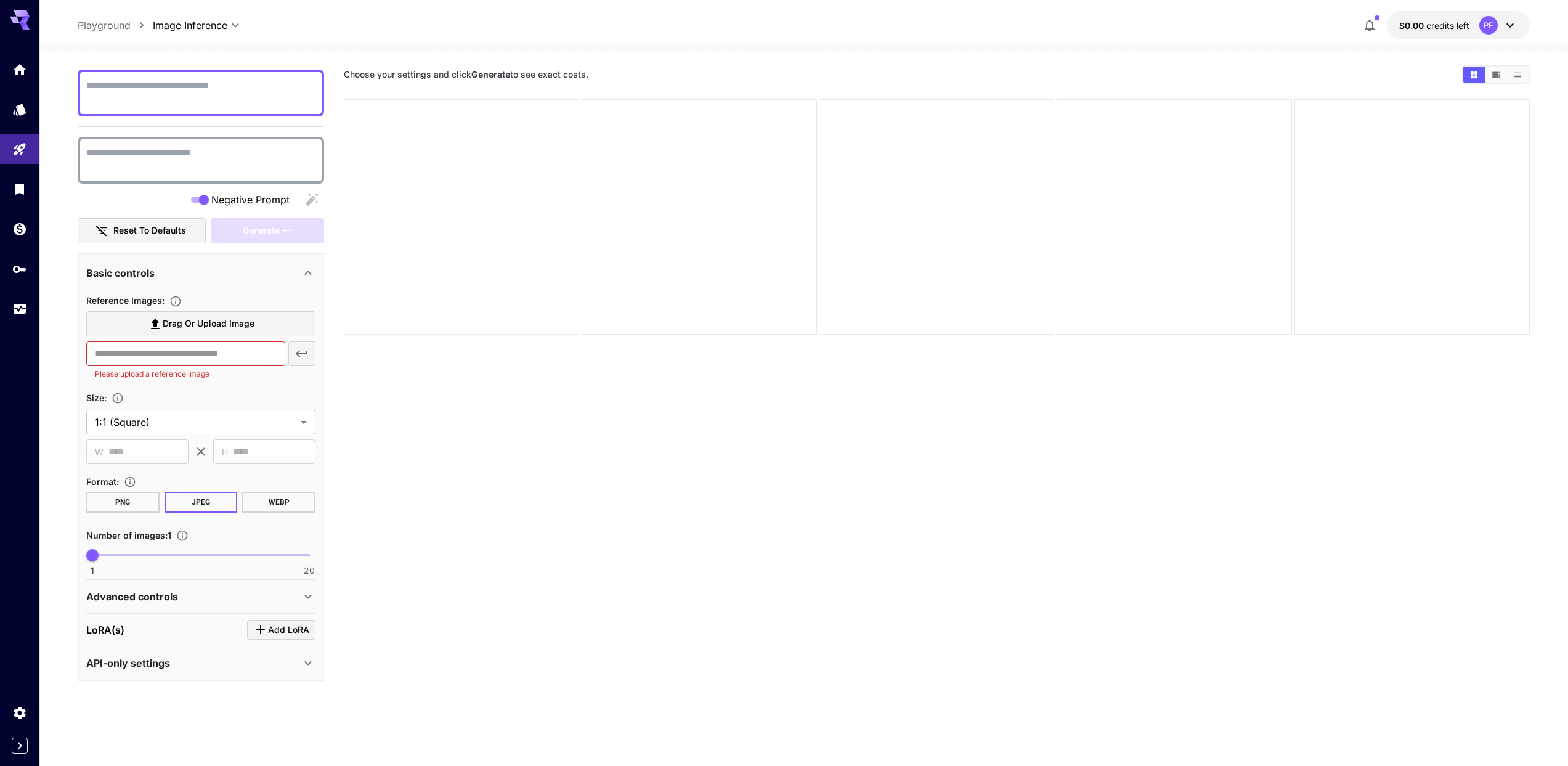
click at [460, 140] on div at bounding box center [461, 216] width 236 height 236
click at [26, 80] on link at bounding box center [19, 70] width 39 height 30
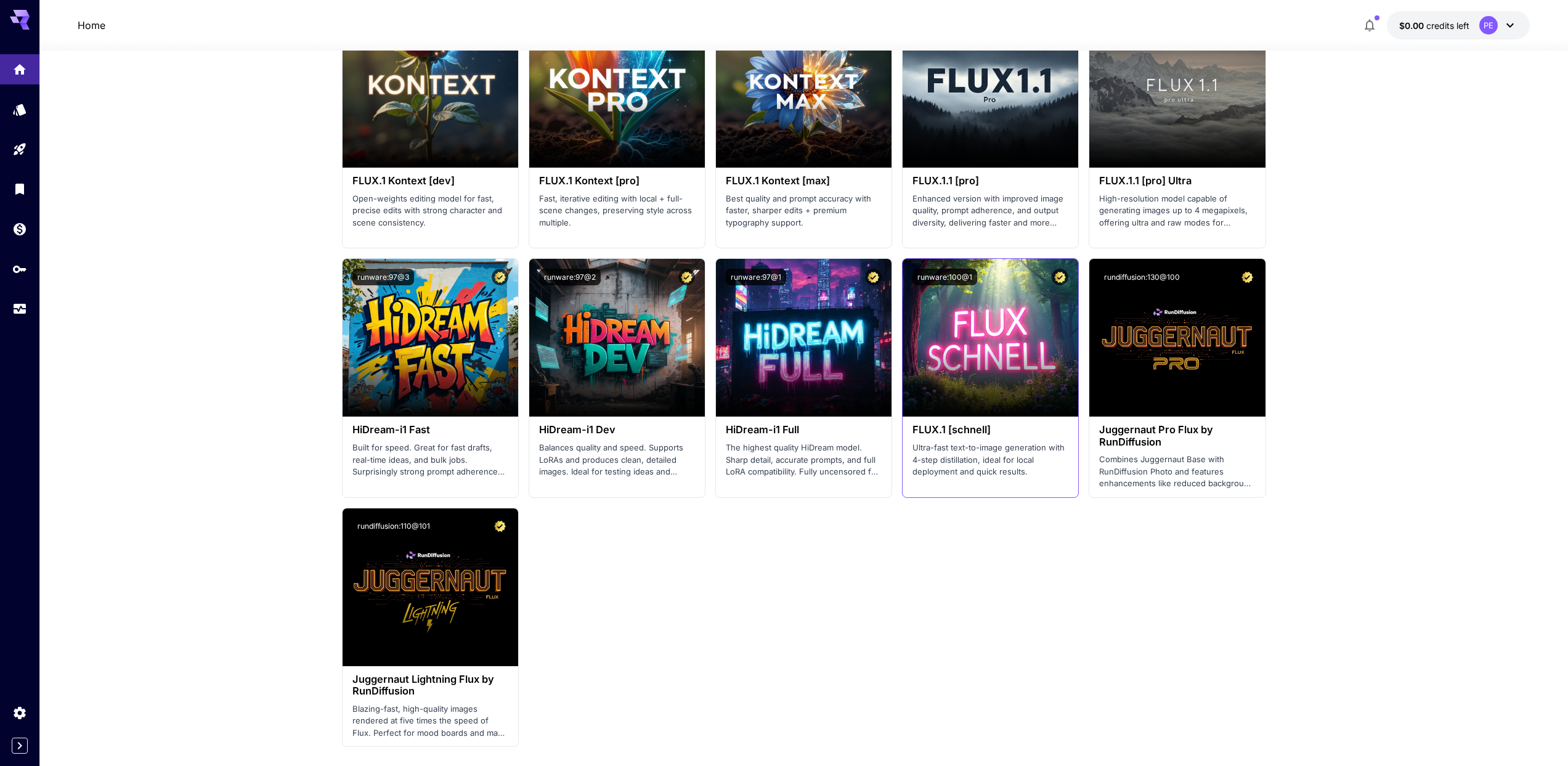
scroll to position [2179, 0]
click at [1021, 421] on div "FLUX.1 [schnell] Ultra-fast text-to-image generation with 4-step distillation, …" at bounding box center [990, 451] width 175 height 68
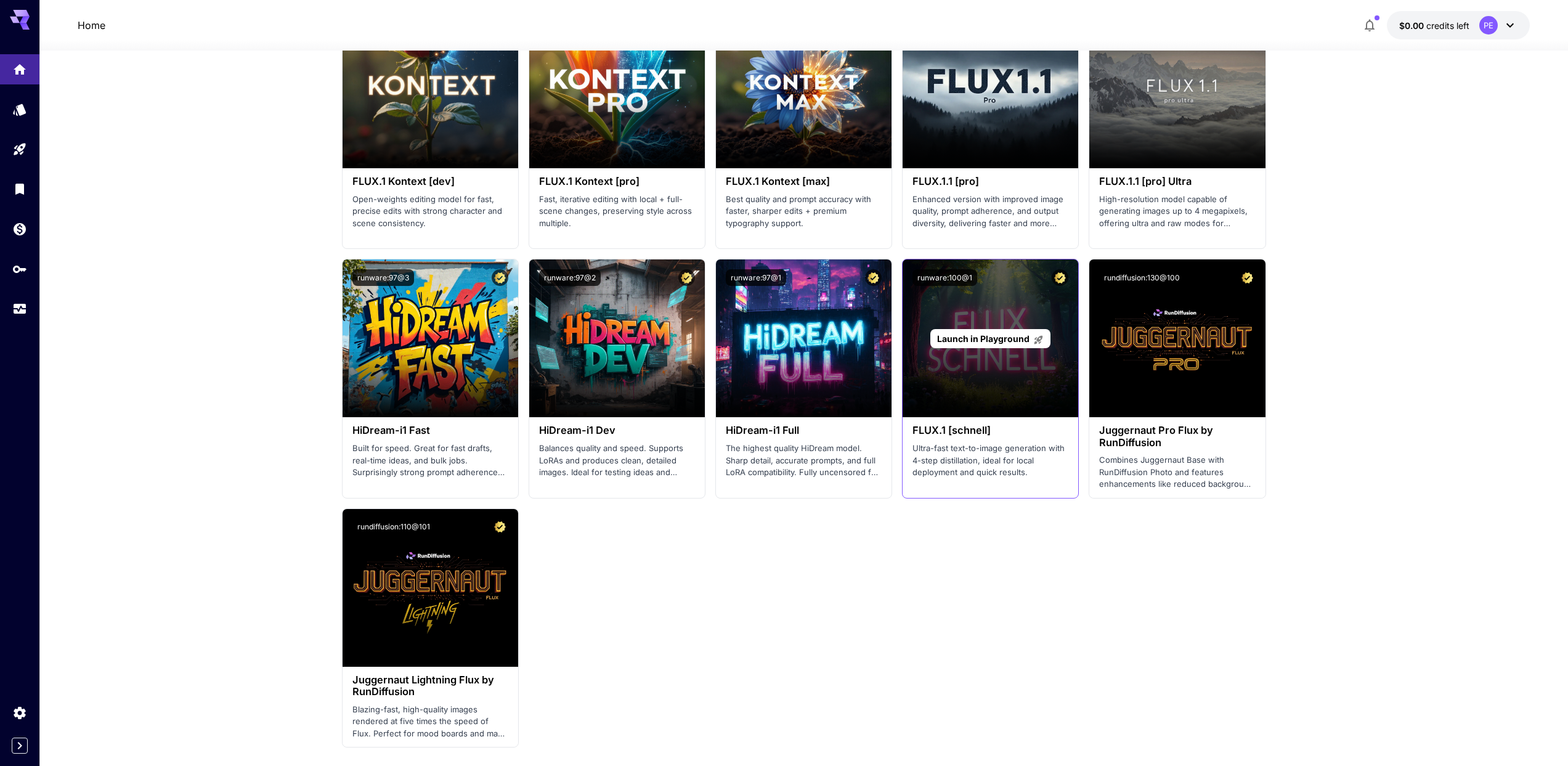
click at [1034, 335] on icon at bounding box center [1038, 340] width 11 height 11
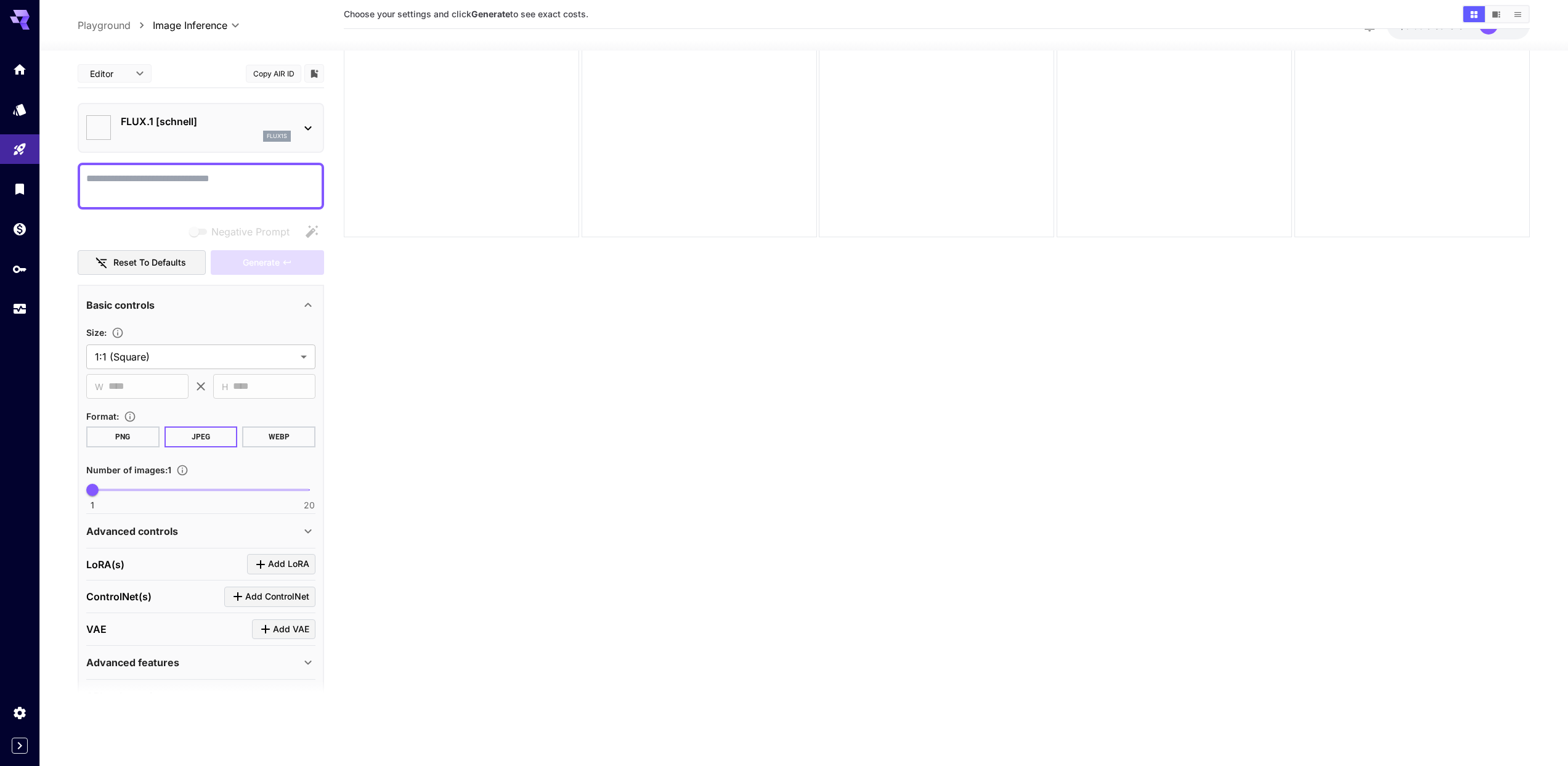
type input "**********"
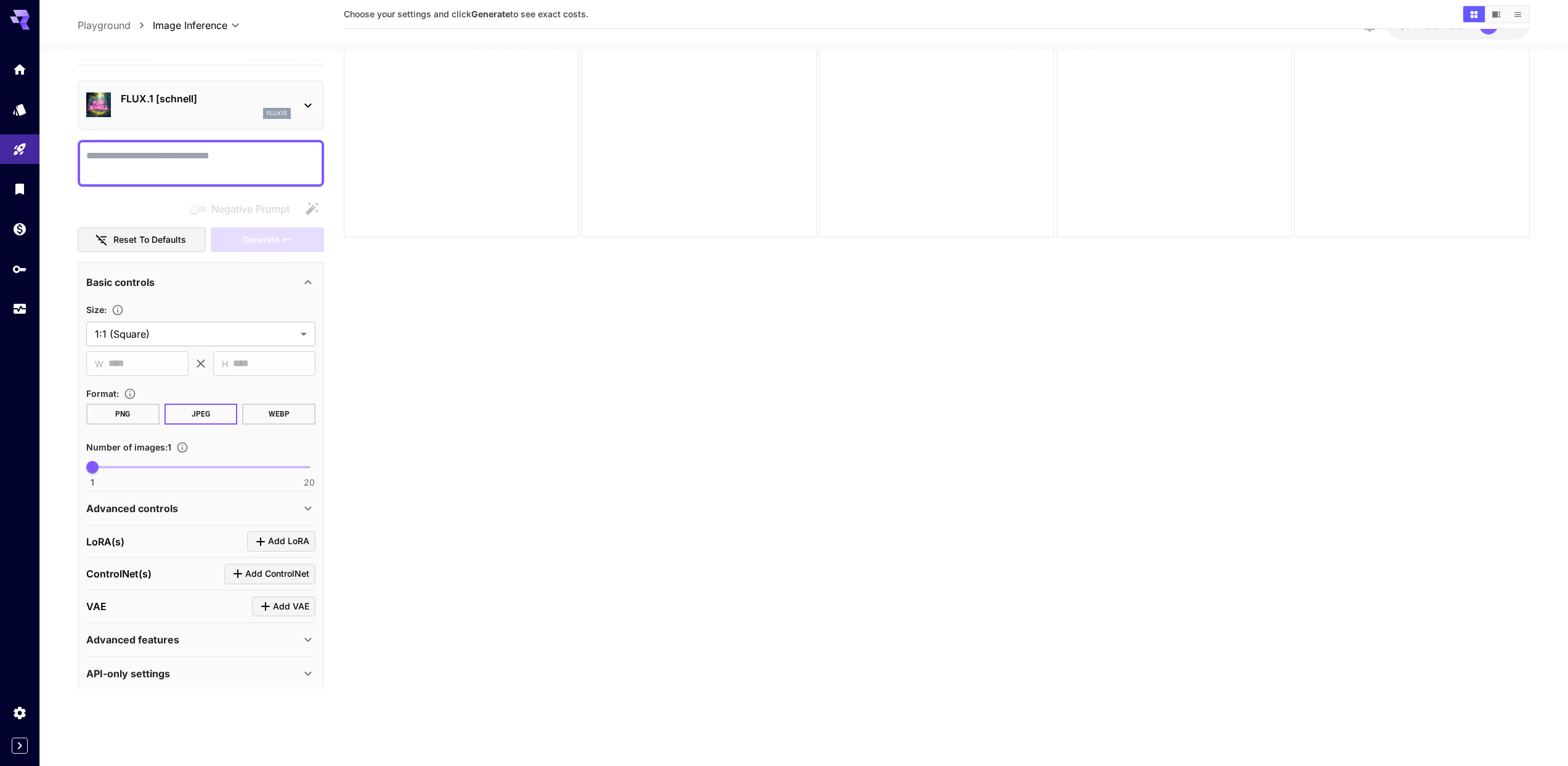
scroll to position [35, 0]
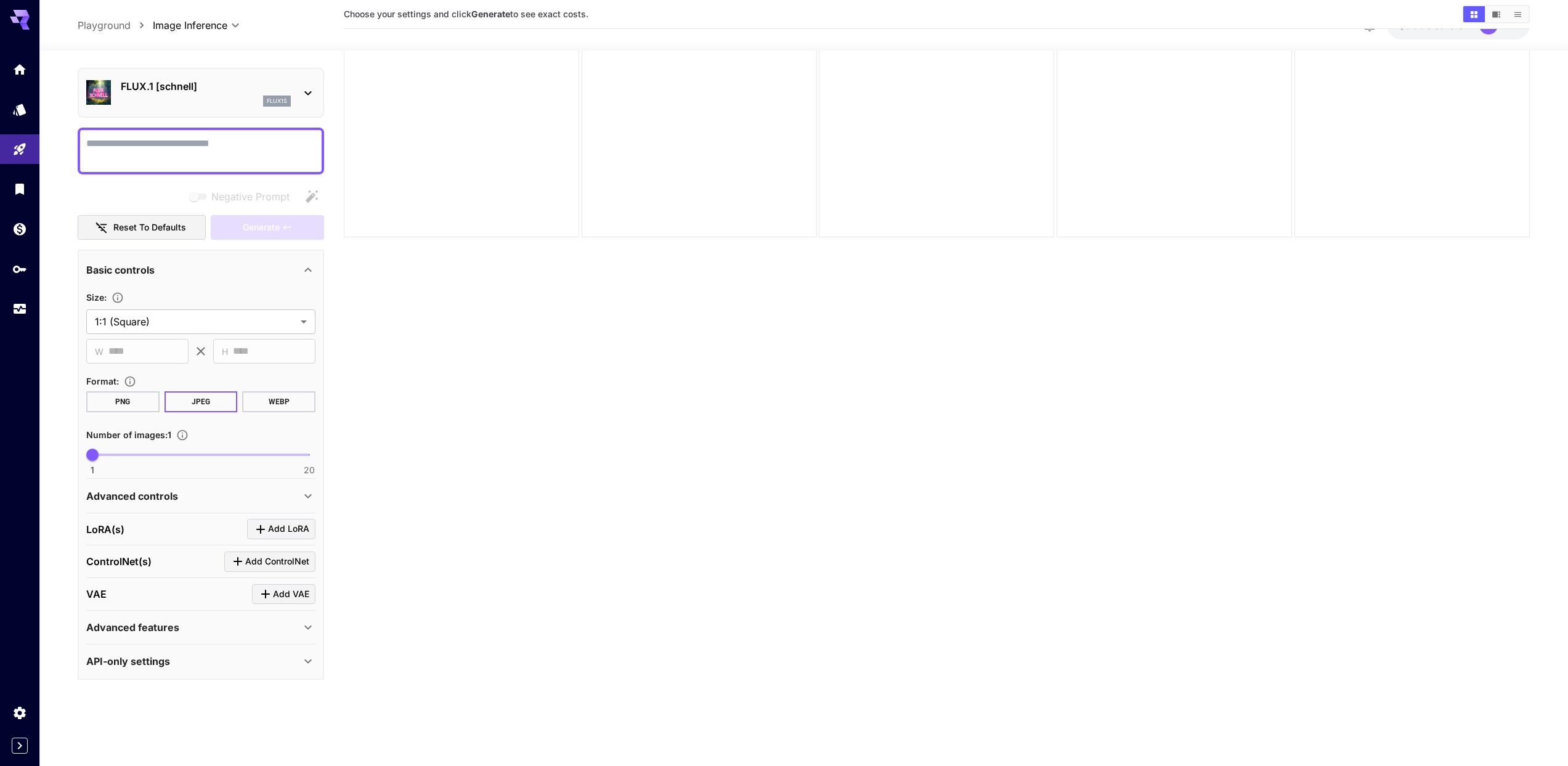
click at [165, 500] on p "Advanced controls" at bounding box center [132, 496] width 92 height 15
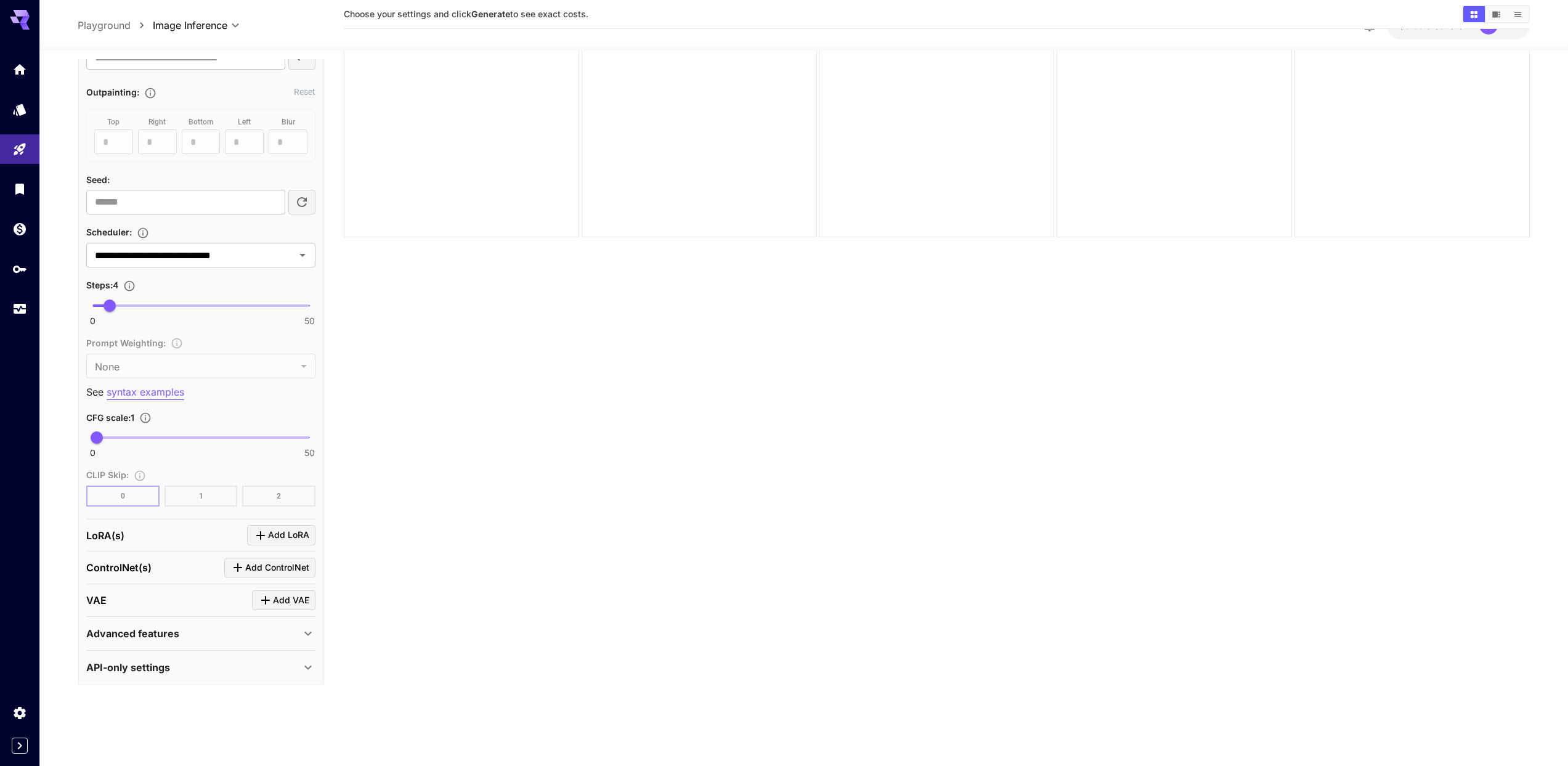
scroll to position [646, 0]
click at [128, 534] on div "LoRA(s) Add LoRA" at bounding box center [201, 530] width 229 height 20
click at [158, 625] on p "Advanced features" at bounding box center [133, 628] width 93 height 15
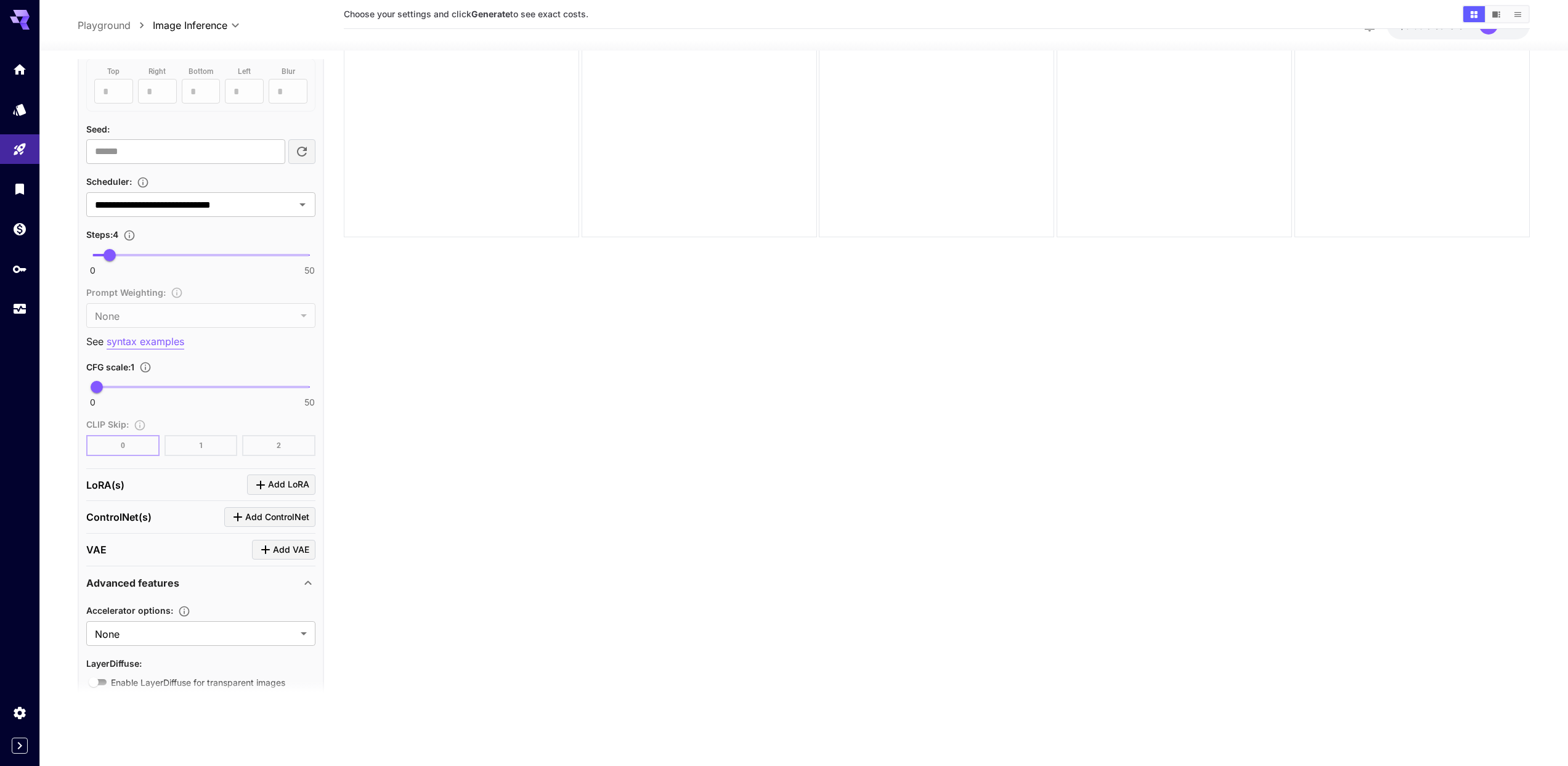
scroll to position [748, 0]
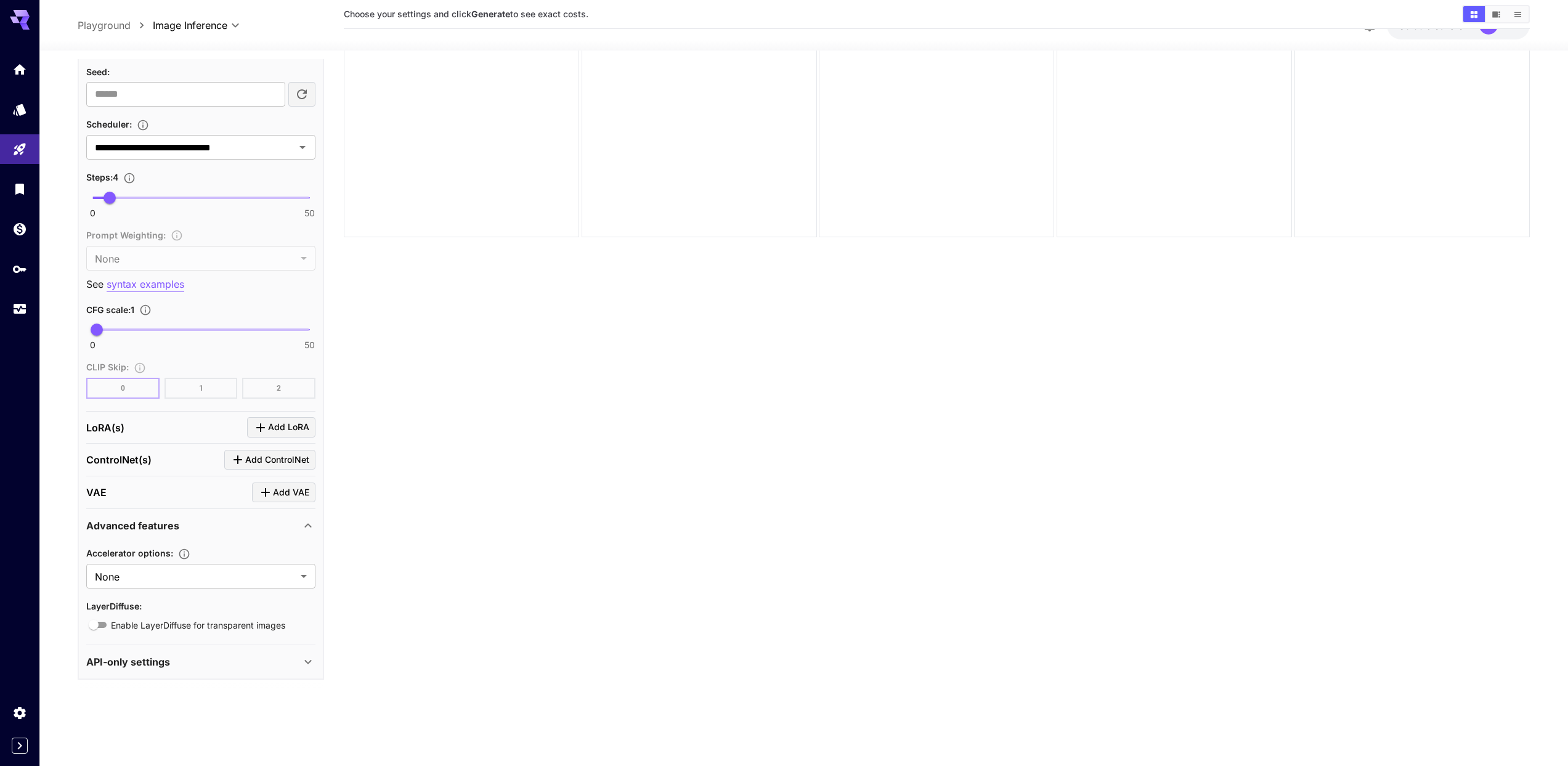
click at [247, 664] on div "API-only settings" at bounding box center [193, 661] width 214 height 15
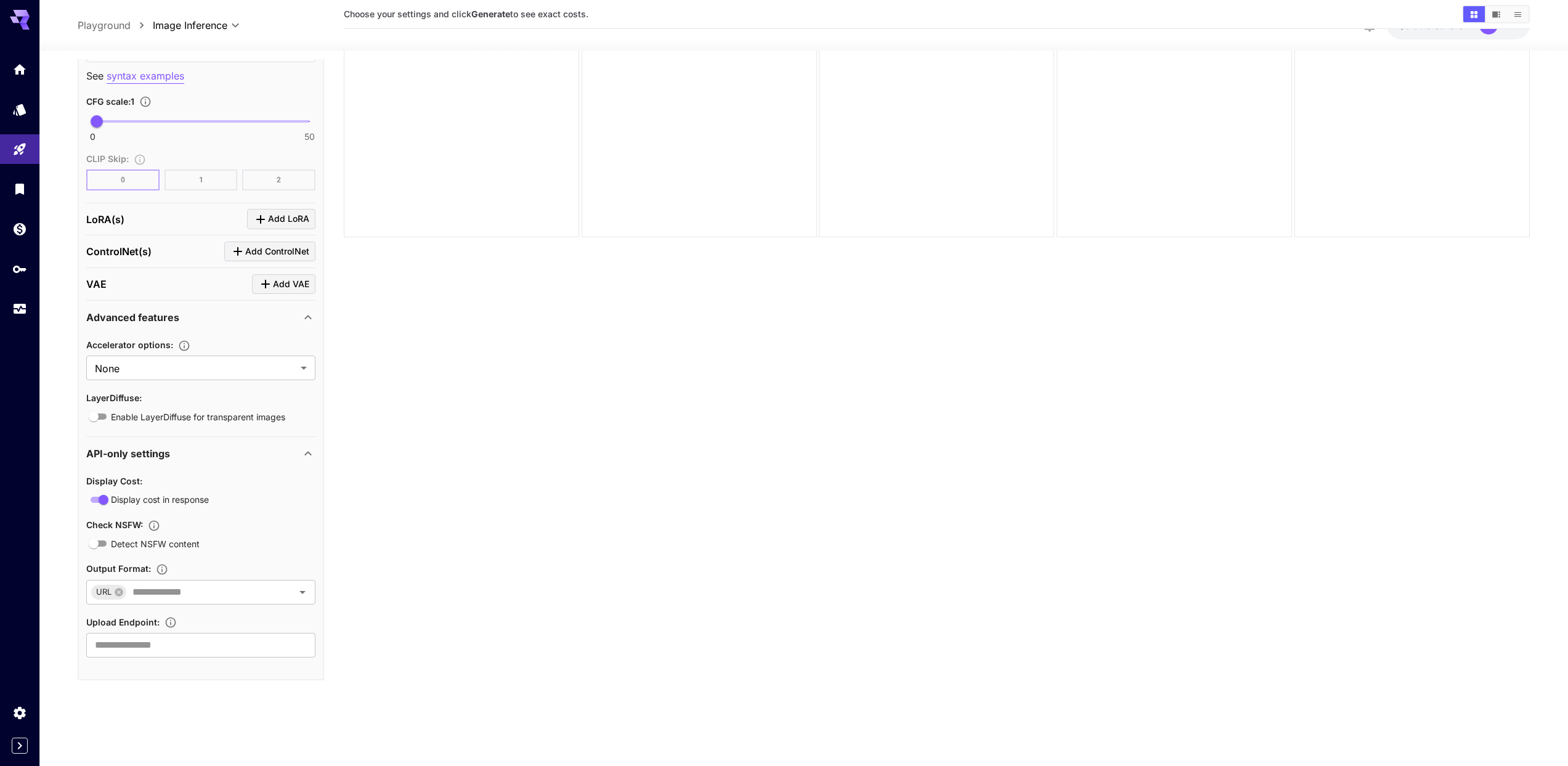
scroll to position [957, 0]
